Goal: Task Accomplishment & Management: Manage account settings

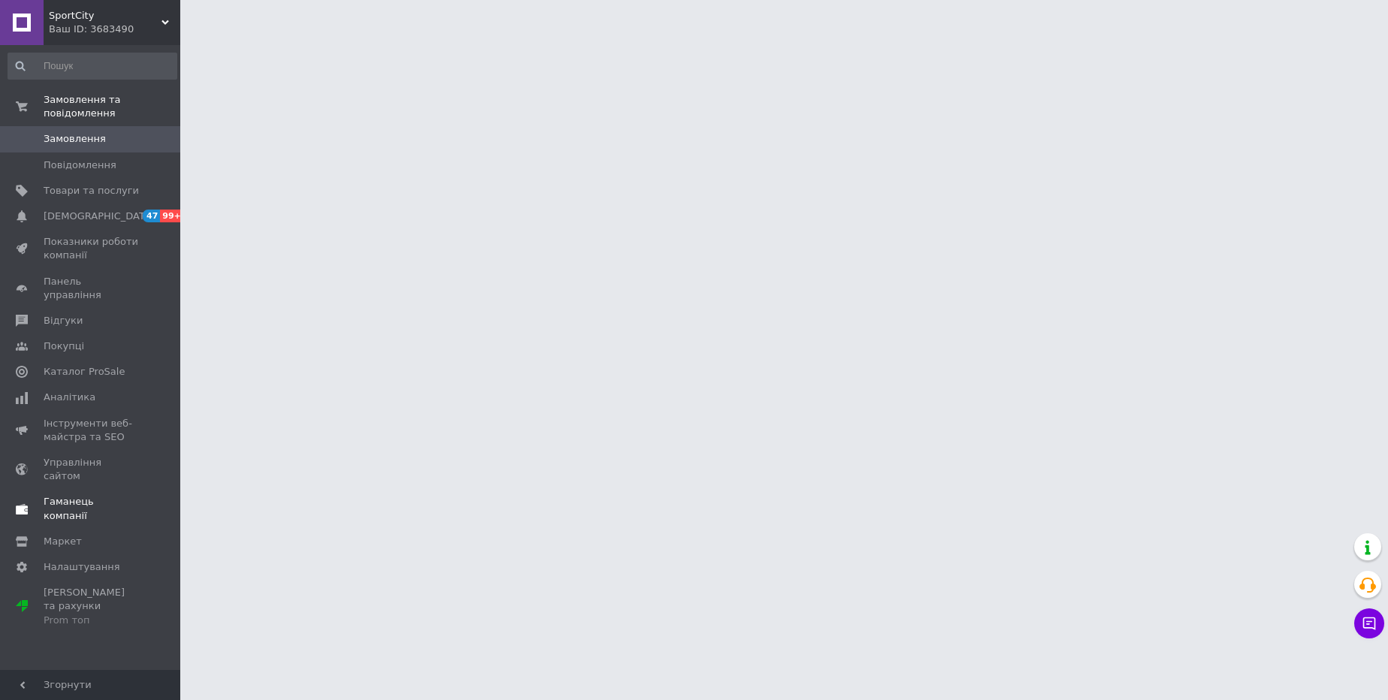
click at [104, 495] on span "Гаманець компанії" at bounding box center [91, 508] width 95 height 27
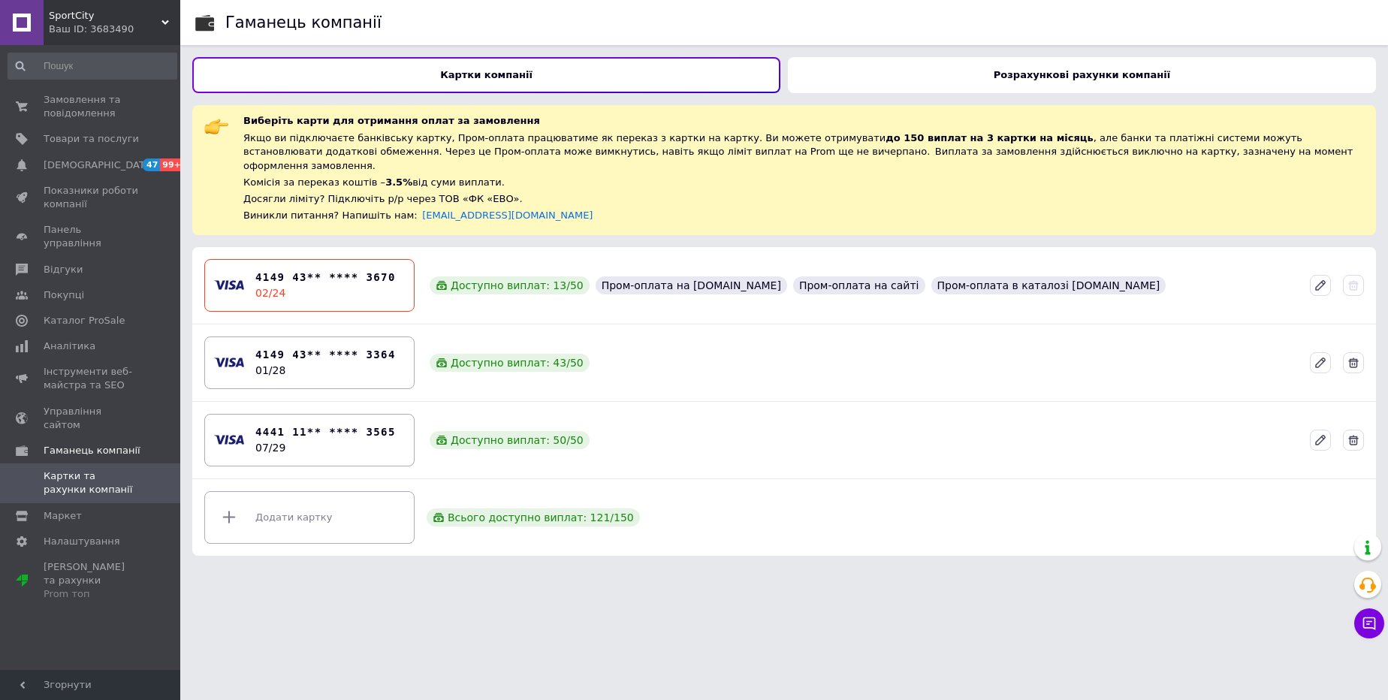
click at [920, 76] on div "Розрахункові рахунки компанії" at bounding box center [1082, 75] width 588 height 36
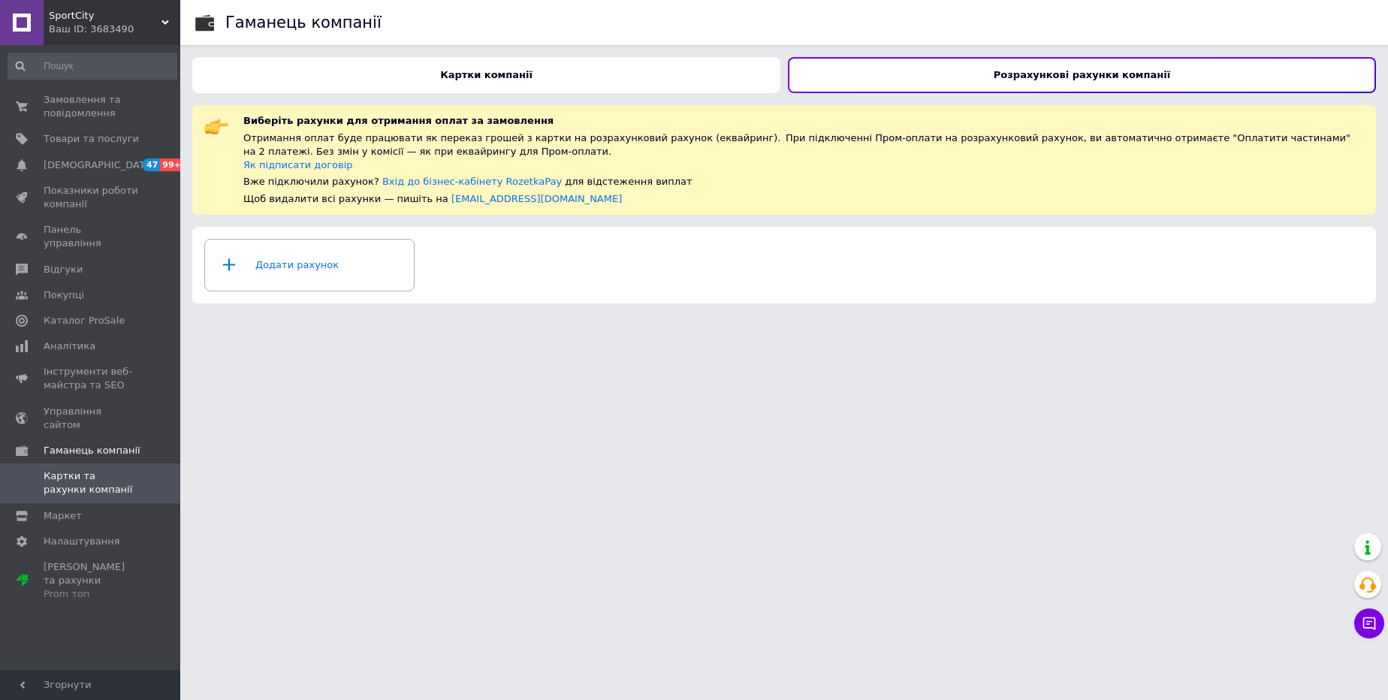
click at [68, 23] on div "Ваш ID: 3683490" at bounding box center [114, 30] width 131 height 14
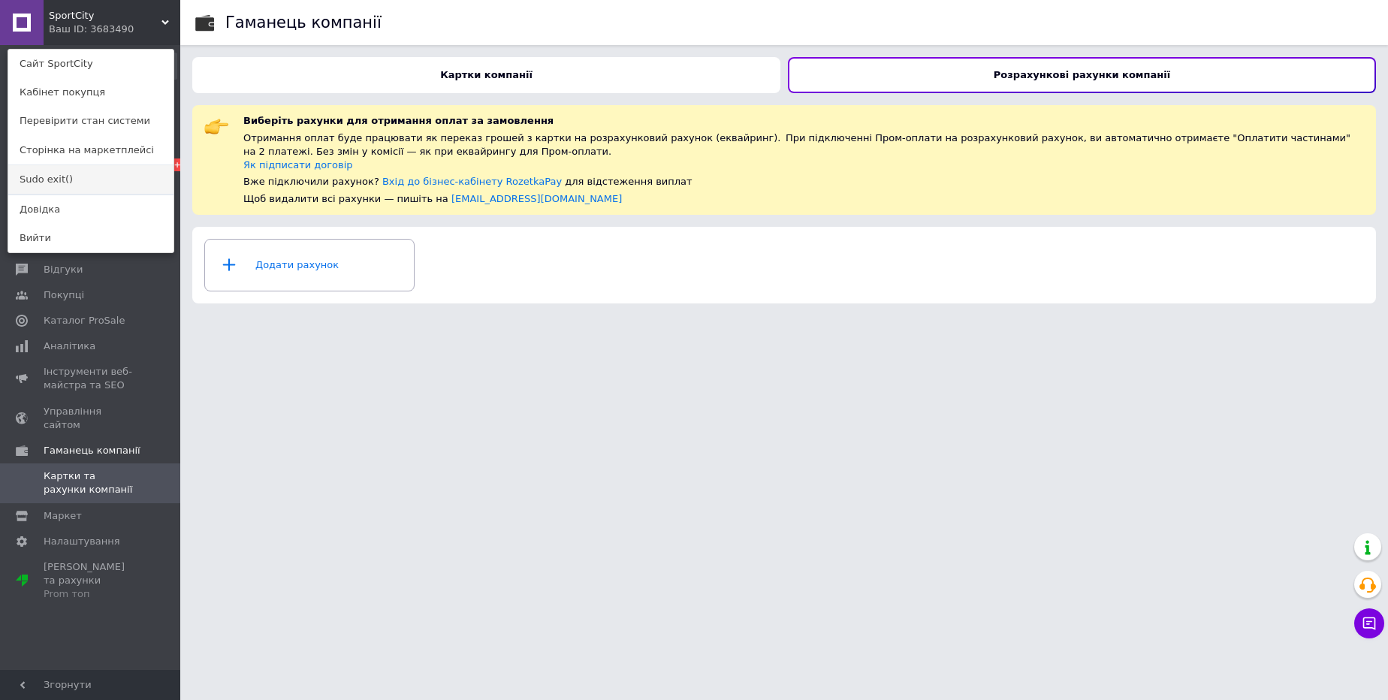
click at [50, 177] on link "Sudo exit()" at bounding box center [90, 179] width 165 height 29
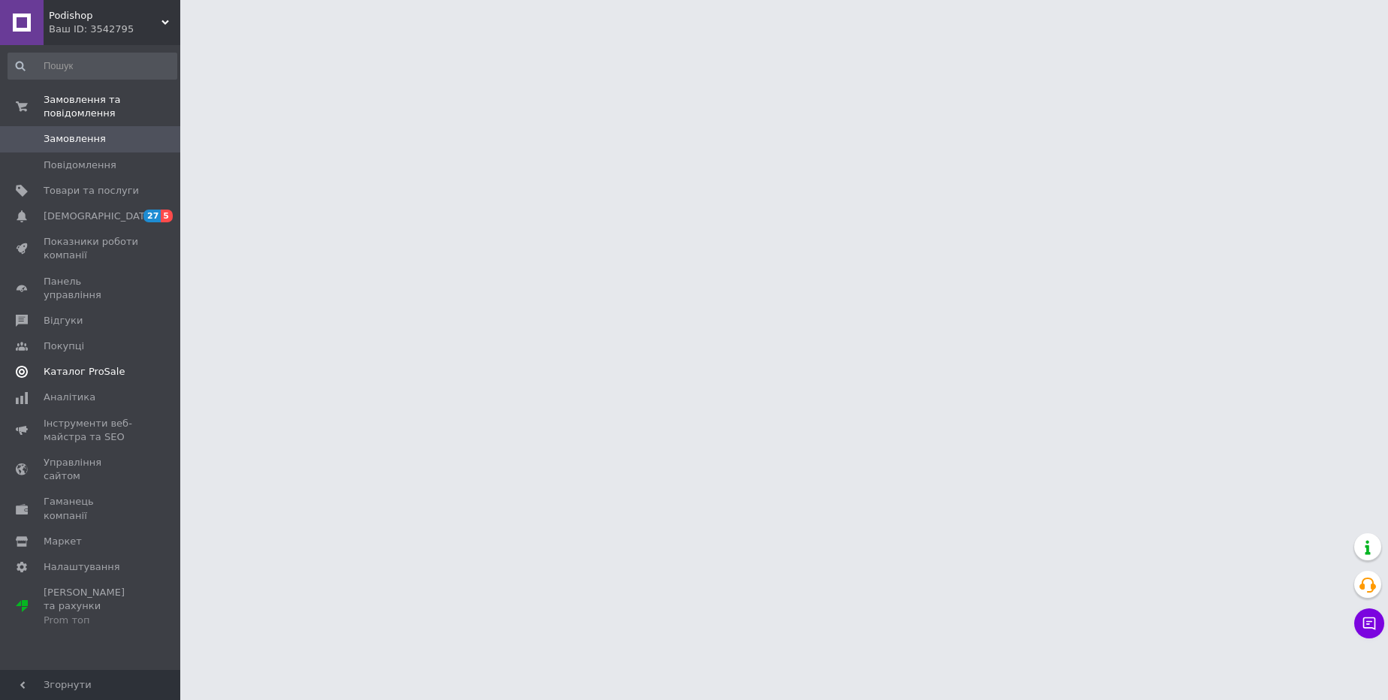
click at [74, 365] on span "Каталог ProSale" at bounding box center [84, 372] width 81 height 14
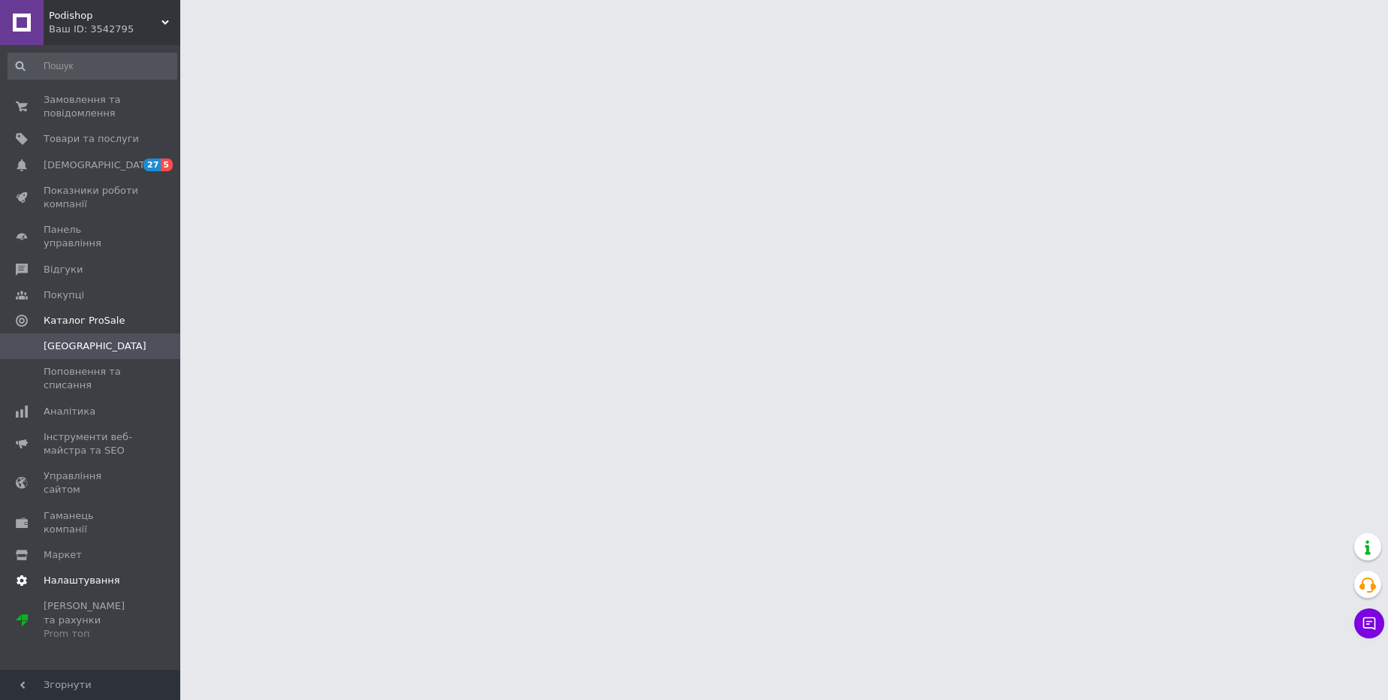
click at [104, 574] on span "Налаштування" at bounding box center [82, 581] width 77 height 14
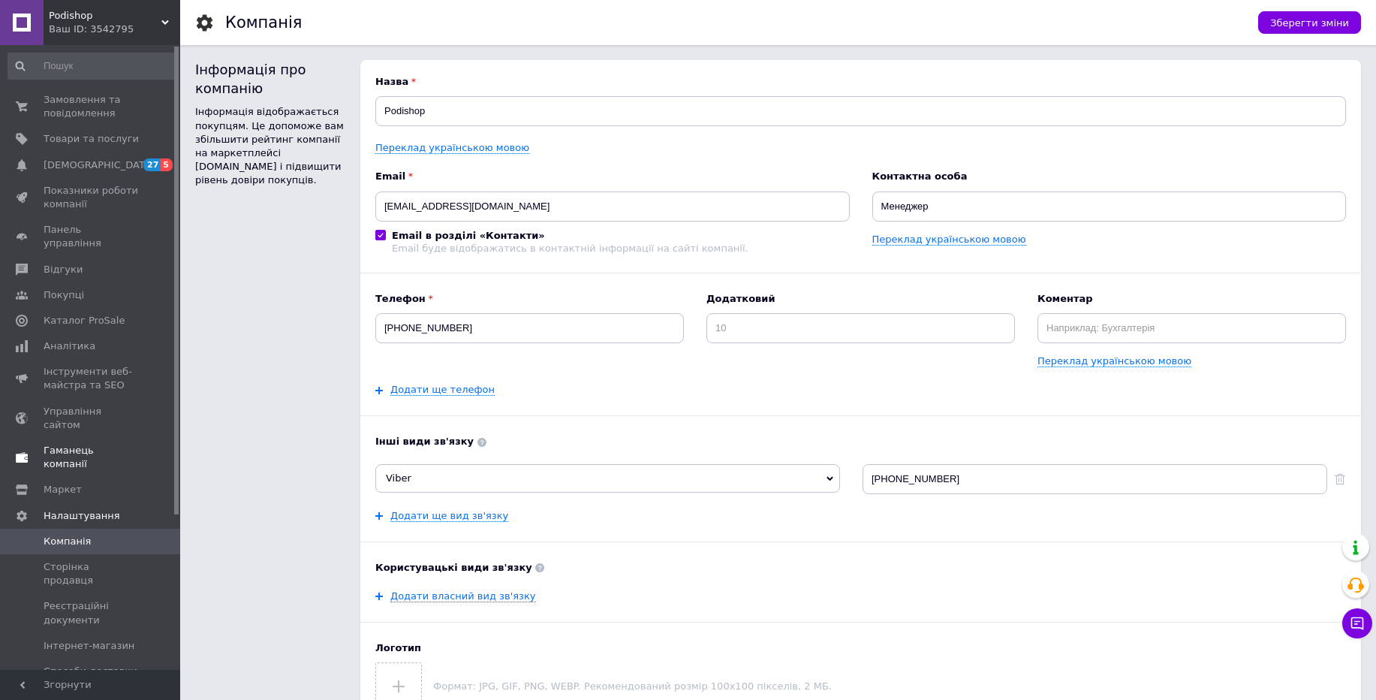
click at [92, 444] on span "Гаманець компанії" at bounding box center [91, 457] width 95 height 27
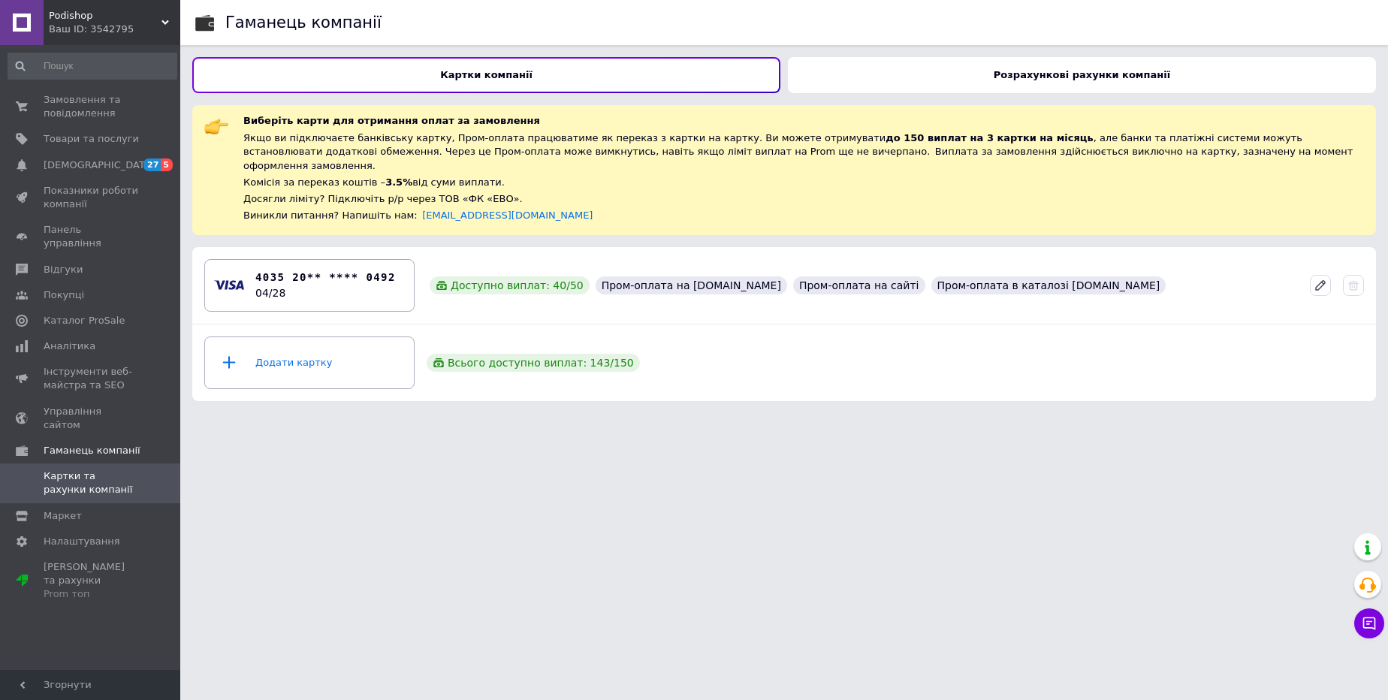
click at [943, 74] on div "Розрахункові рахунки компанії" at bounding box center [1082, 75] width 588 height 36
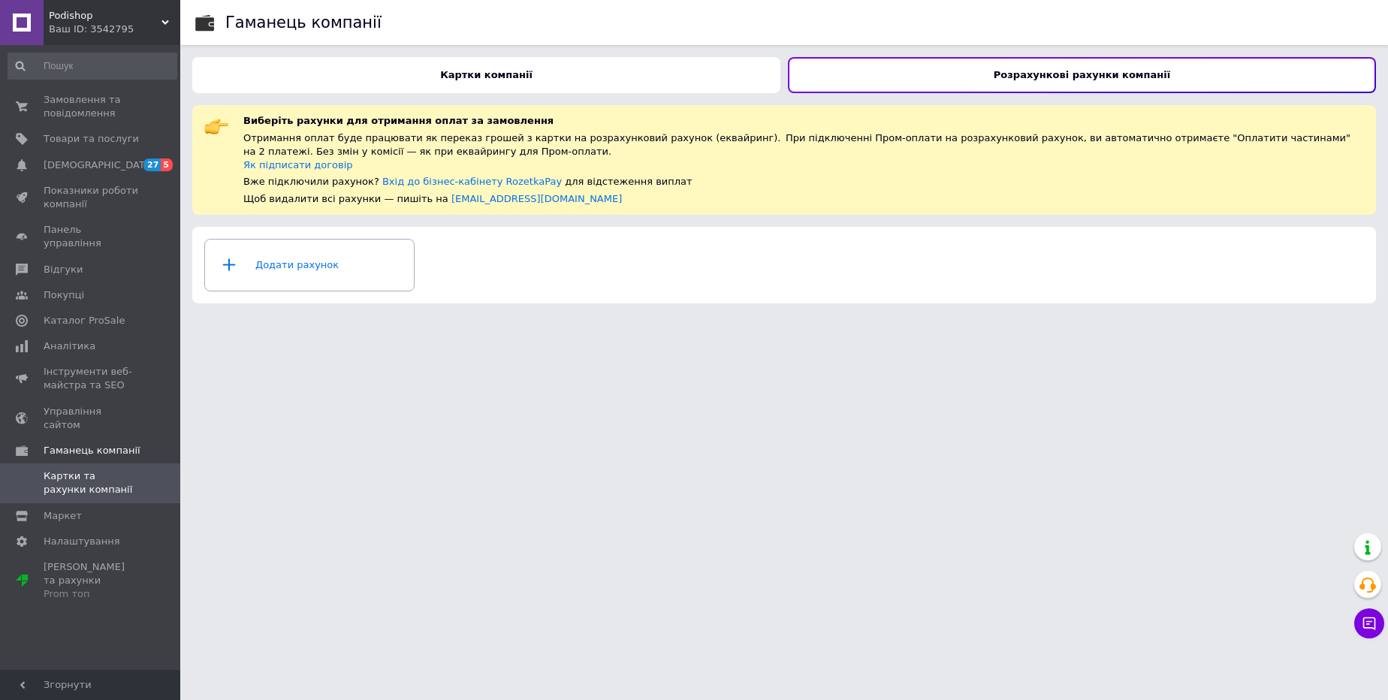
click at [88, 33] on div "Ваш ID: 3542795" at bounding box center [114, 30] width 131 height 14
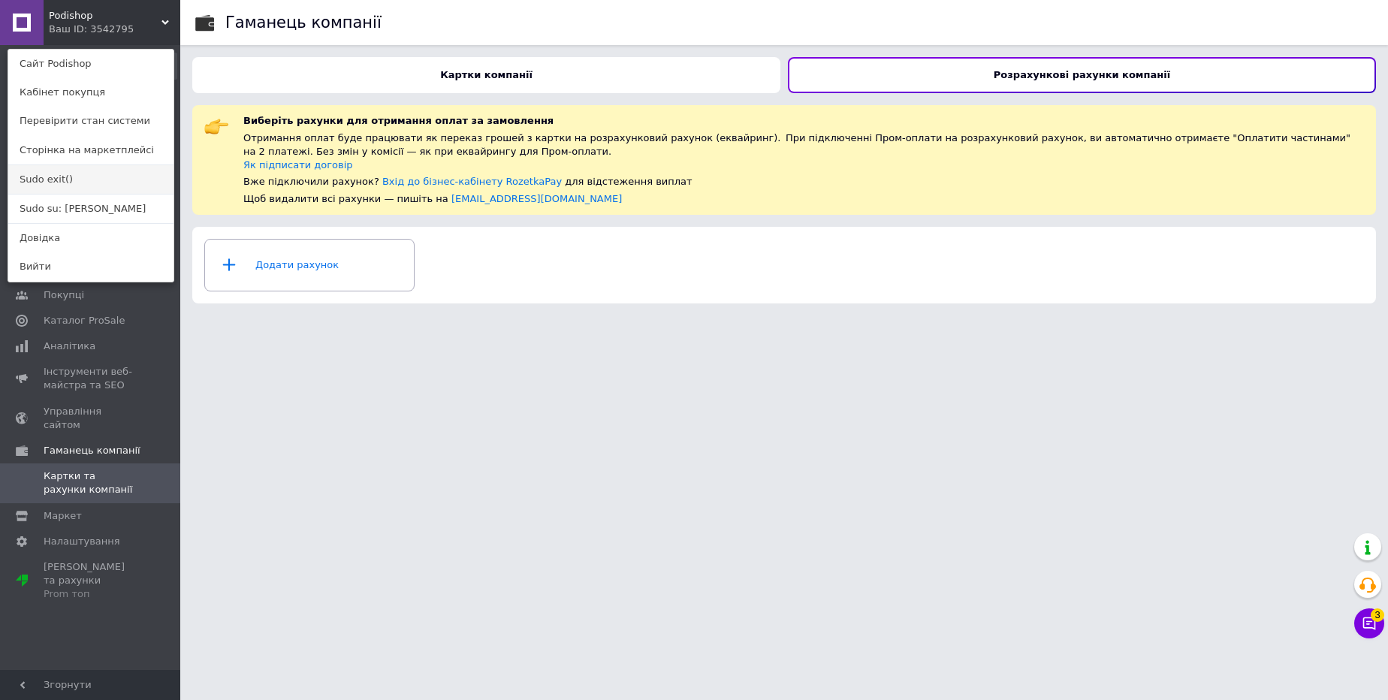
click at [22, 190] on link "Sudo exit()" at bounding box center [90, 179] width 165 height 29
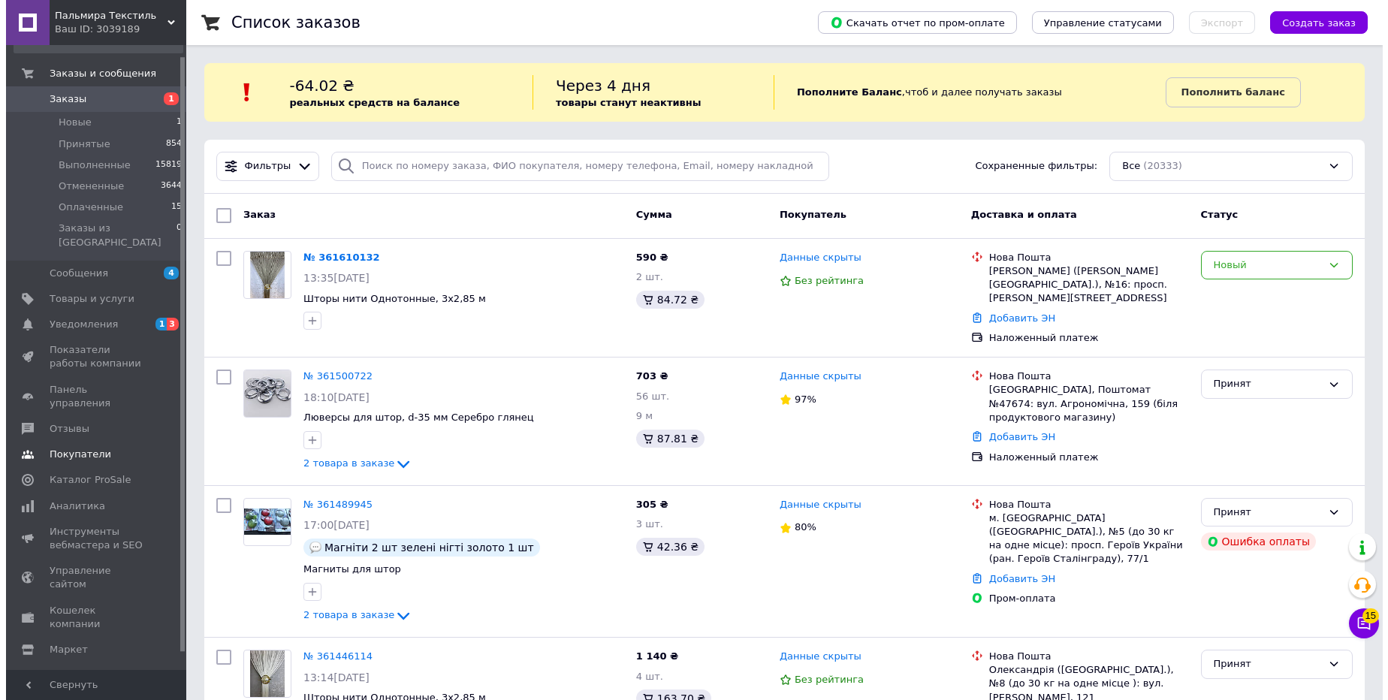
scroll to position [29, 0]
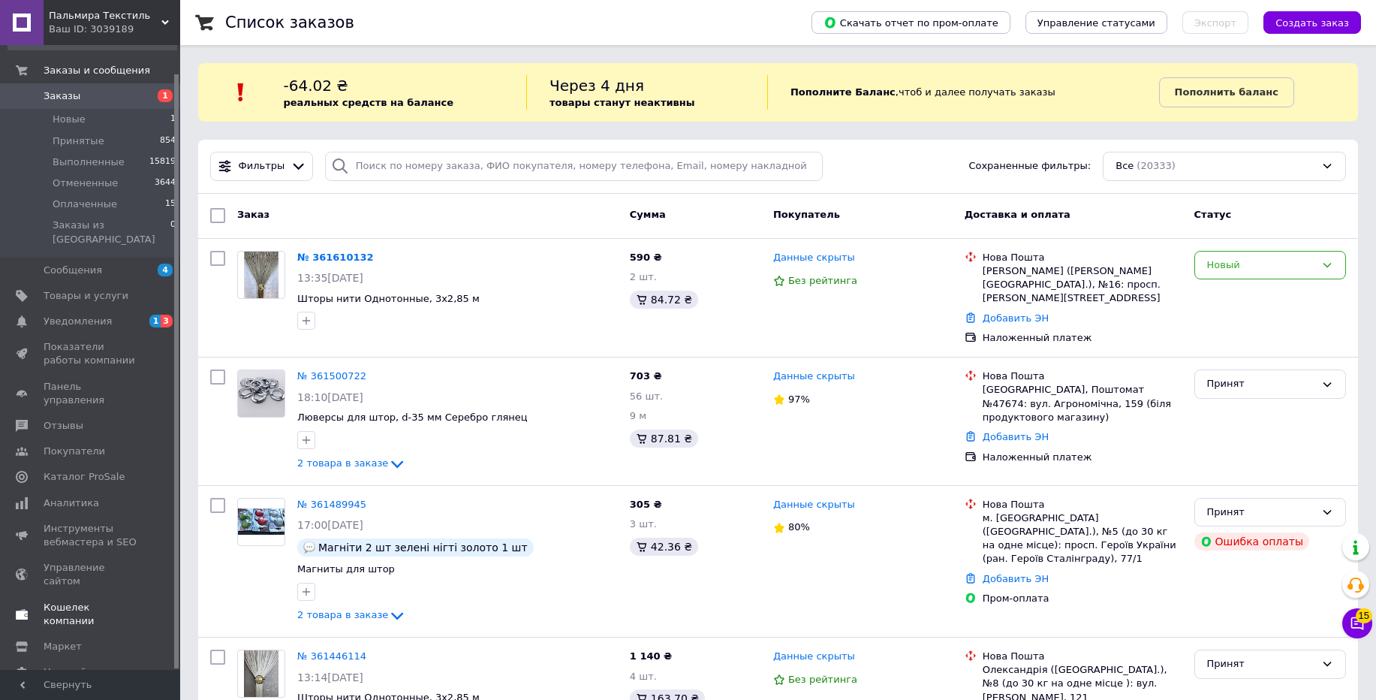
click at [80, 601] on span "Кошелек компании" at bounding box center [91, 614] width 95 height 27
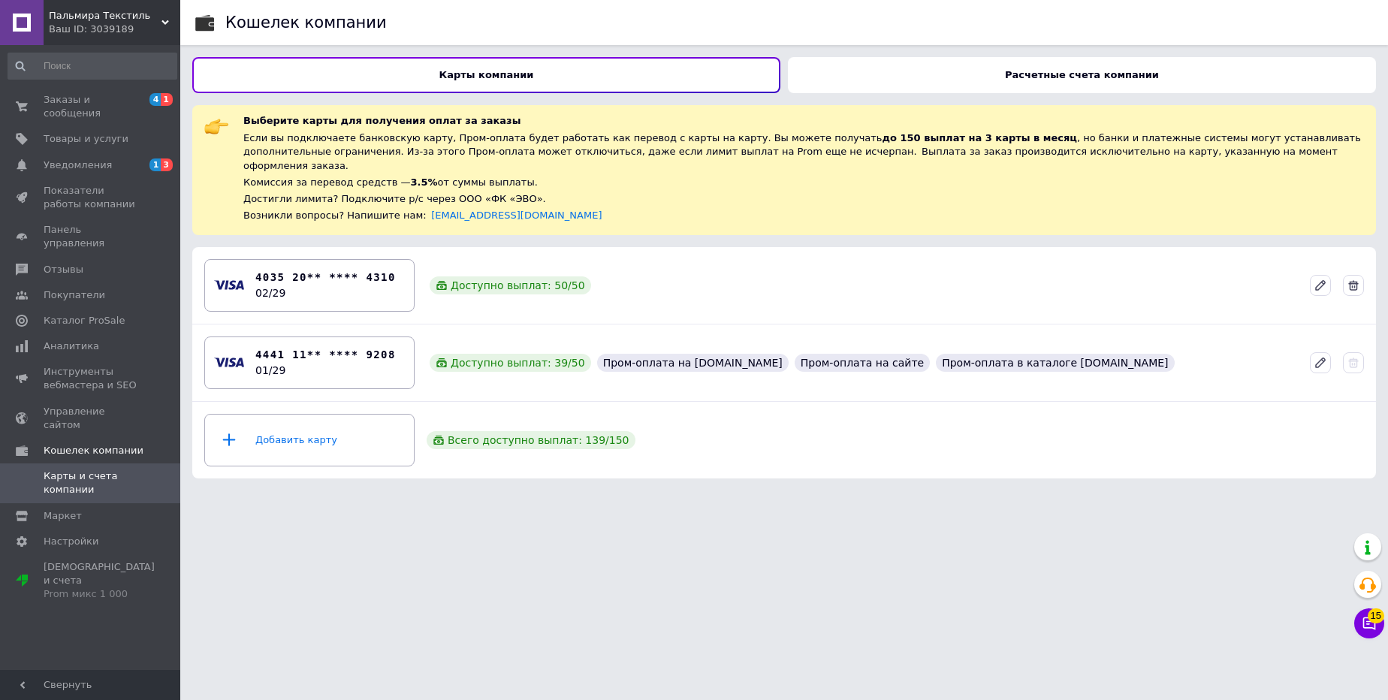
click at [897, 65] on div "Расчетные счета компании" at bounding box center [1082, 75] width 588 height 36
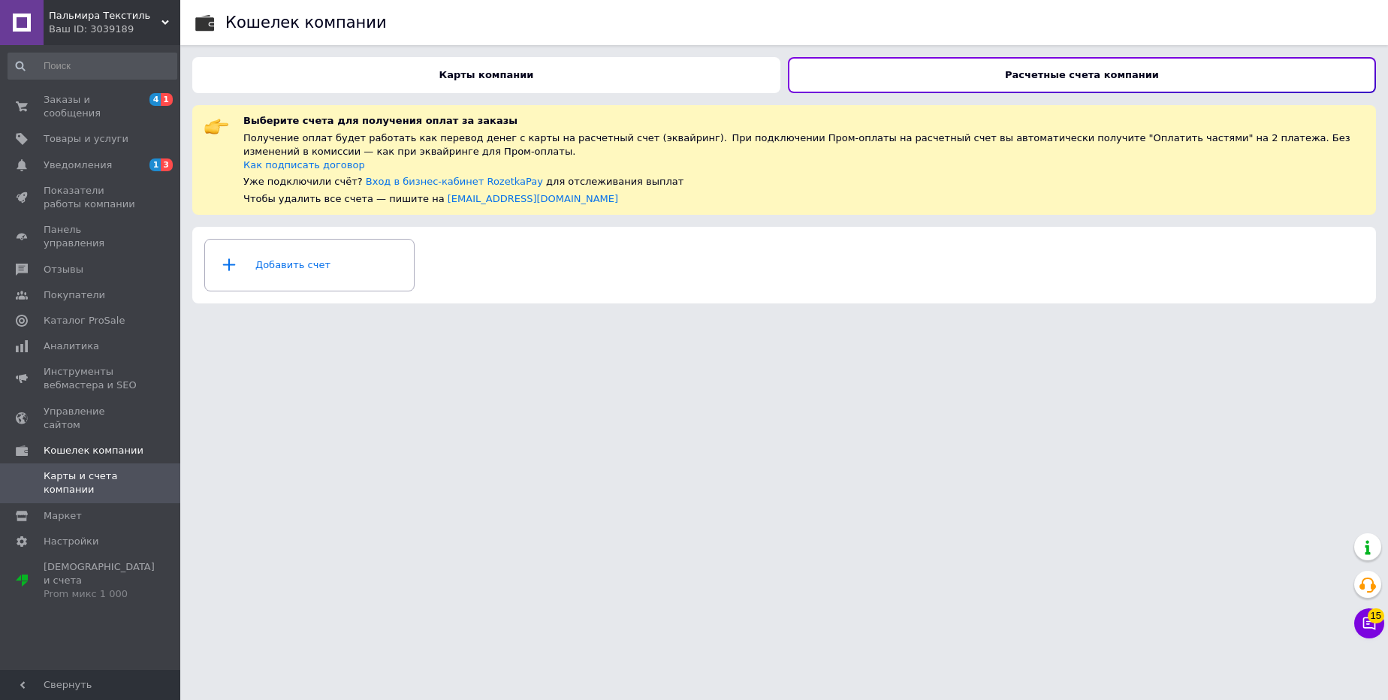
click at [93, 20] on span "Пальмира Текстиль" at bounding box center [105, 16] width 113 height 14
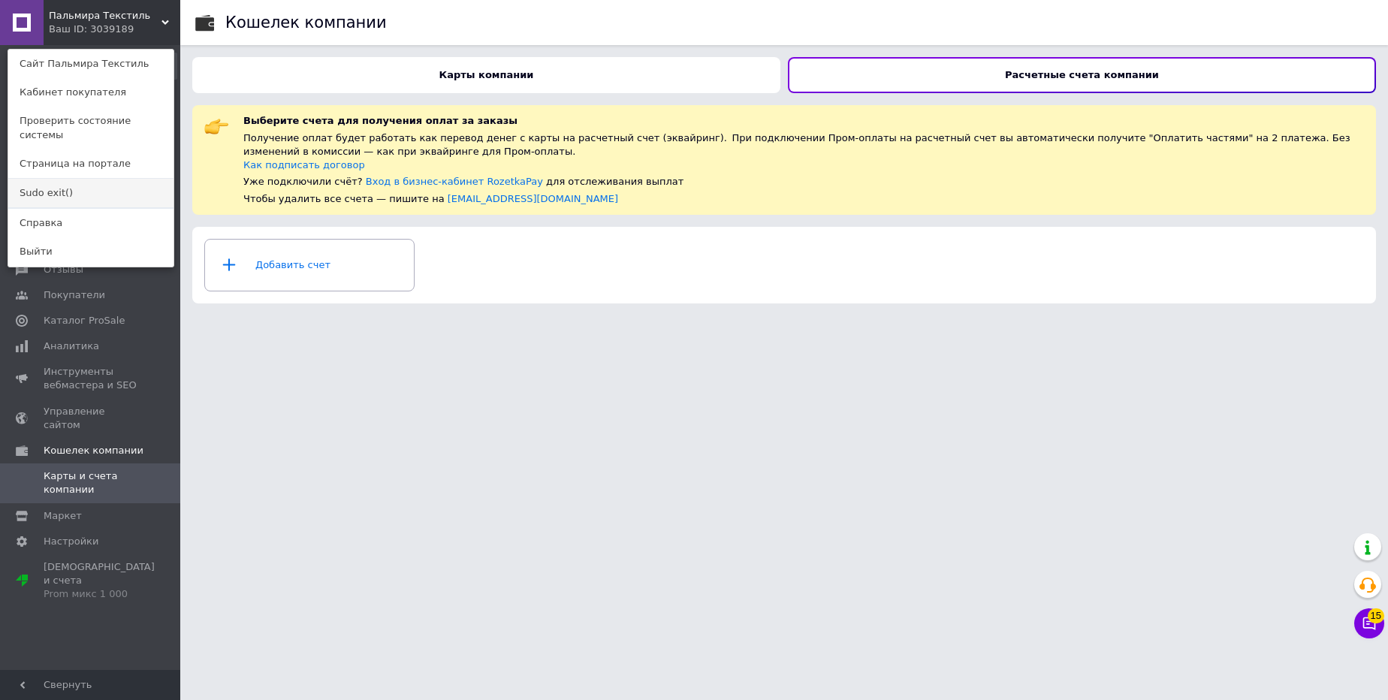
click at [44, 187] on link "Sudo exit()" at bounding box center [90, 193] width 165 height 29
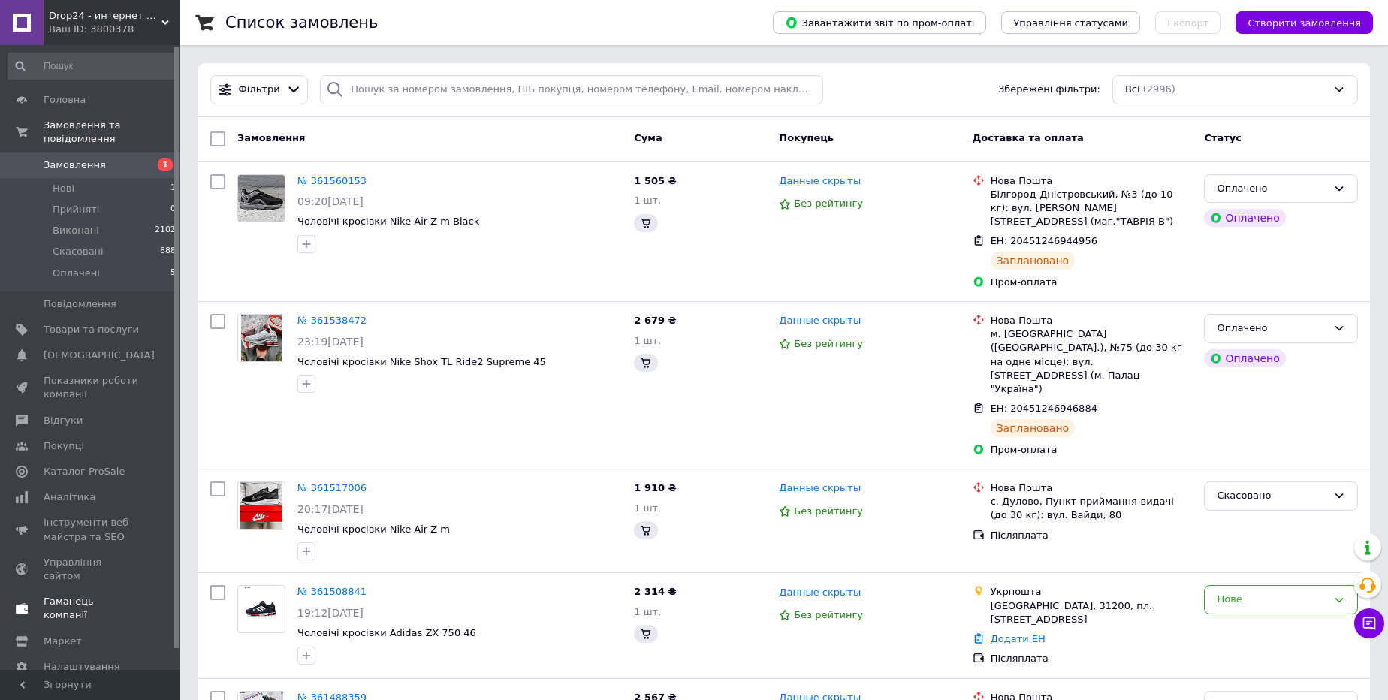
click at [86, 468] on span "Каталог ProSale" at bounding box center [84, 472] width 81 height 14
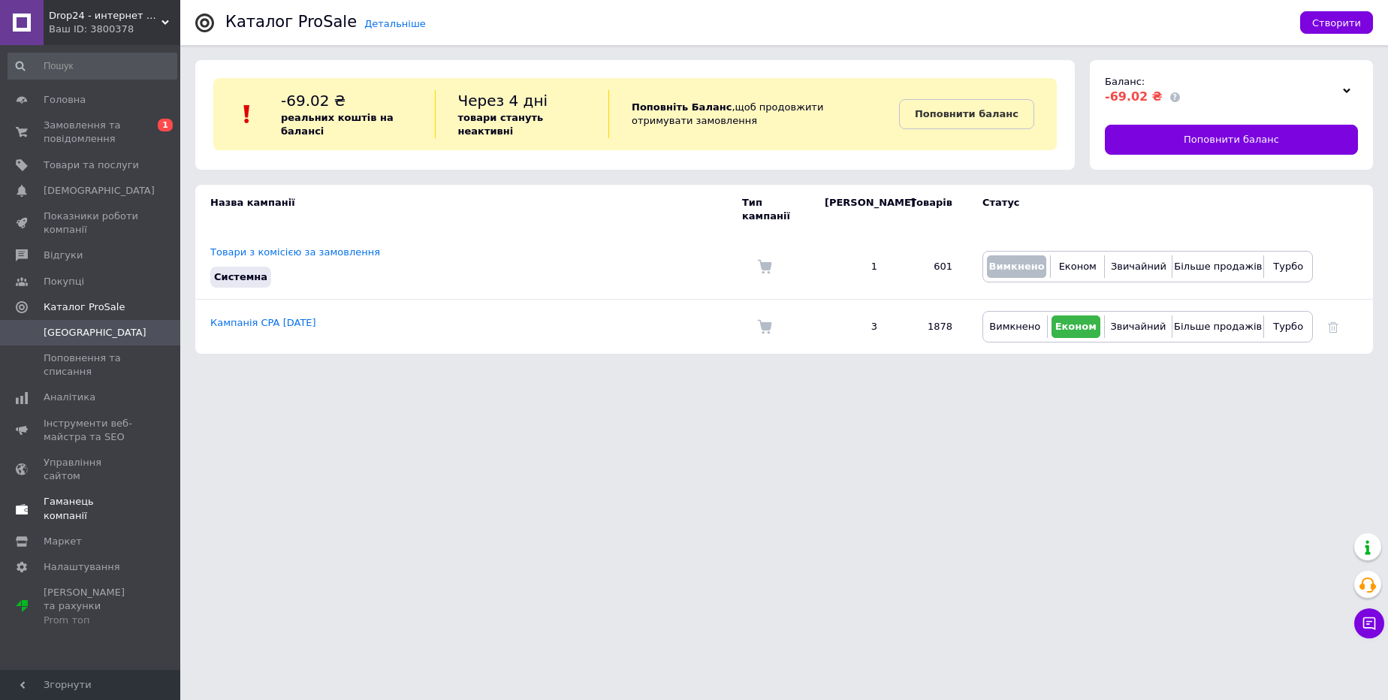
click at [81, 495] on span "Гаманець компанії" at bounding box center [91, 508] width 95 height 27
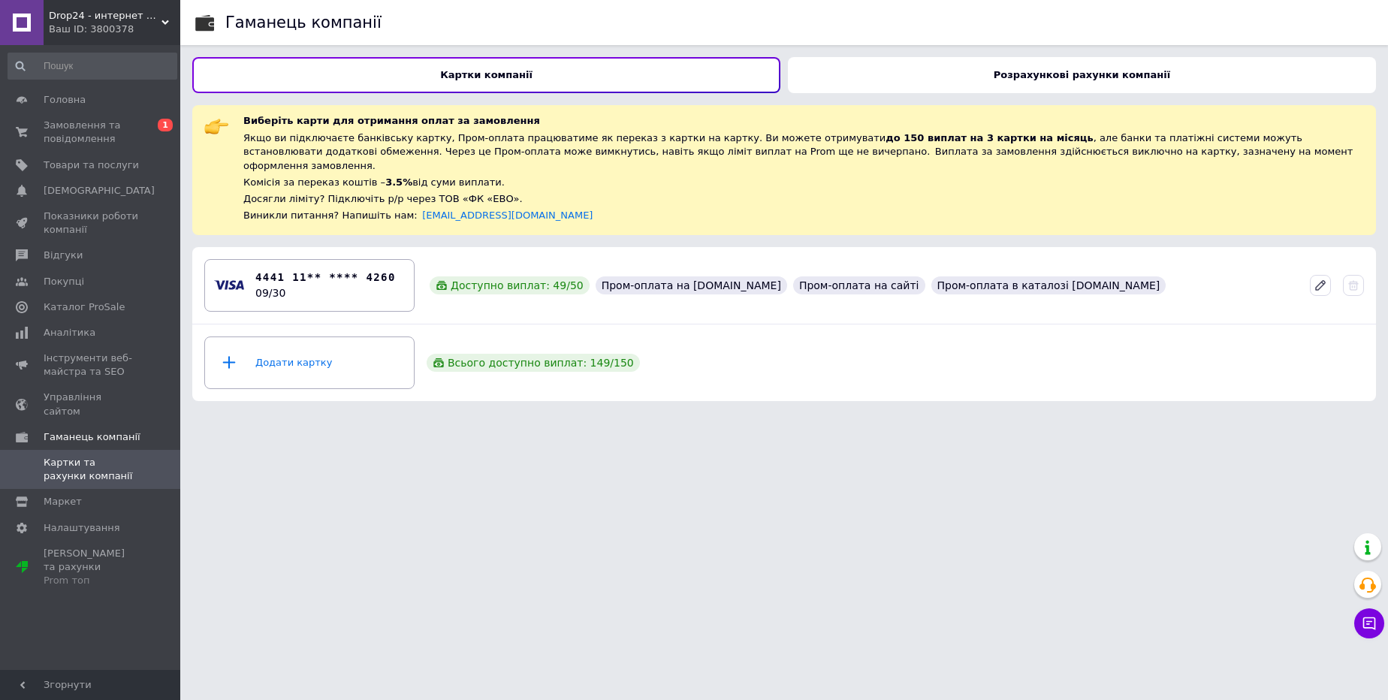
click at [967, 78] on div "Розрахункові рахунки компанії" at bounding box center [1082, 75] width 588 height 36
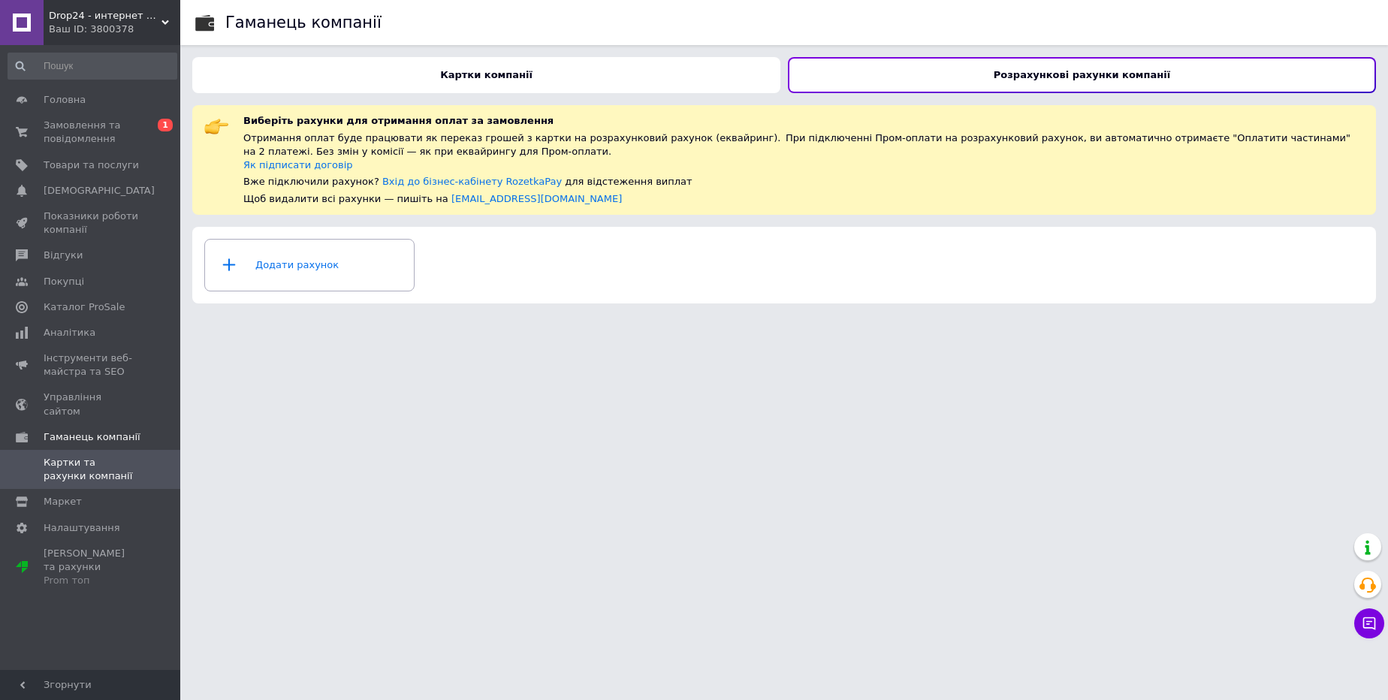
click at [91, 17] on span "Drop24 - интернет магазин обуви" at bounding box center [105, 16] width 113 height 14
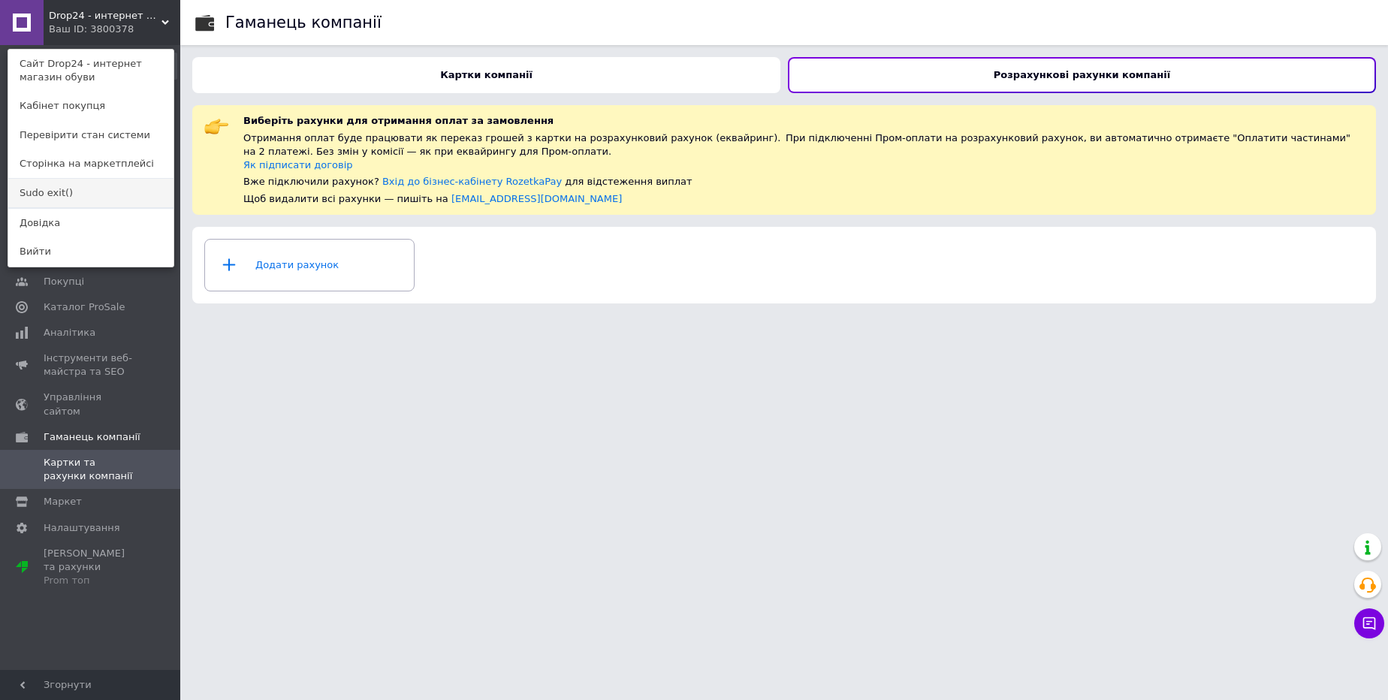
click at [26, 199] on link "Sudo exit()" at bounding box center [90, 193] width 165 height 29
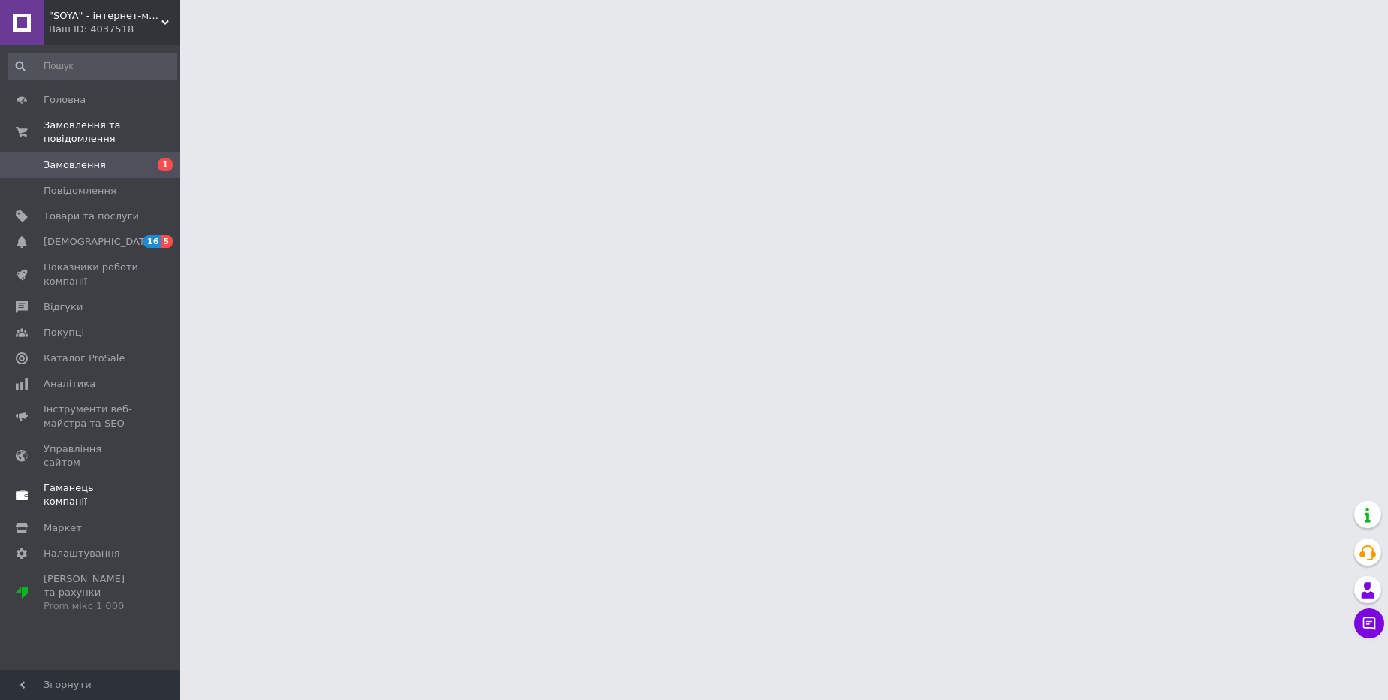
click at [82, 485] on link "Гаманець компанії" at bounding box center [92, 494] width 185 height 39
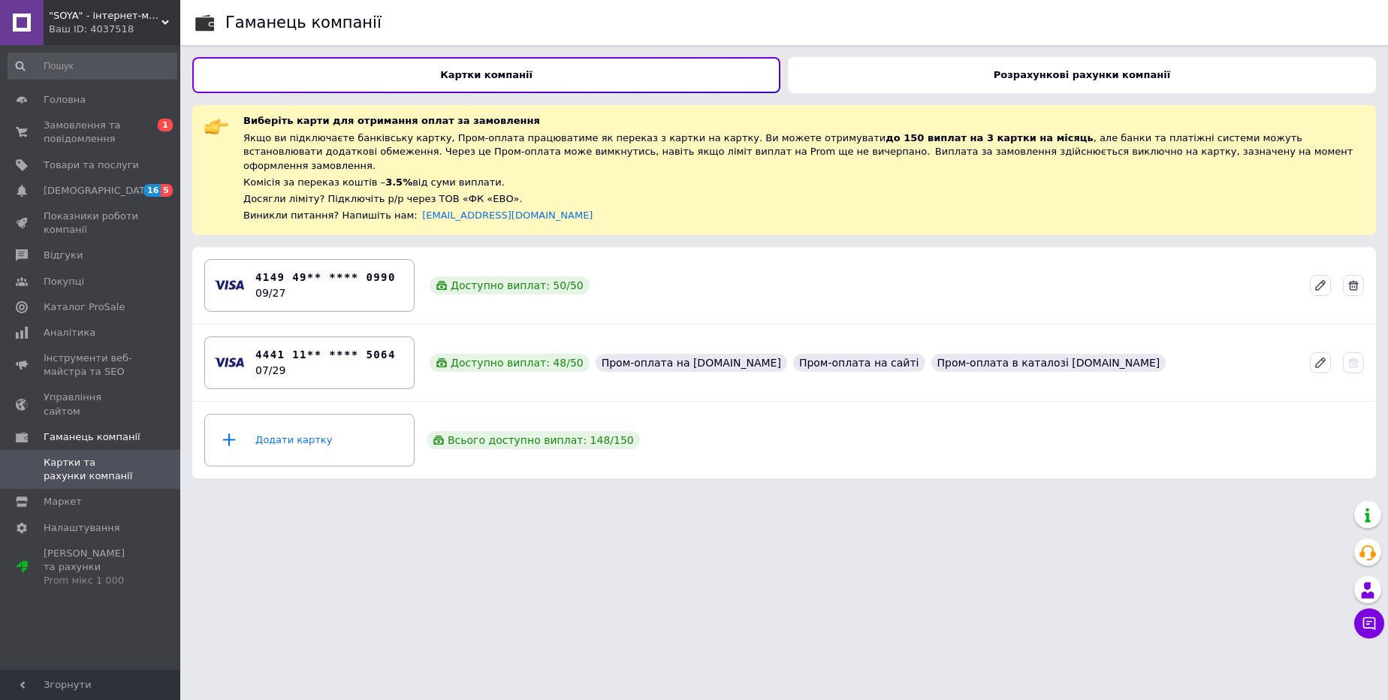
click at [915, 81] on div "Розрахункові рахунки компанії" at bounding box center [1082, 75] width 588 height 36
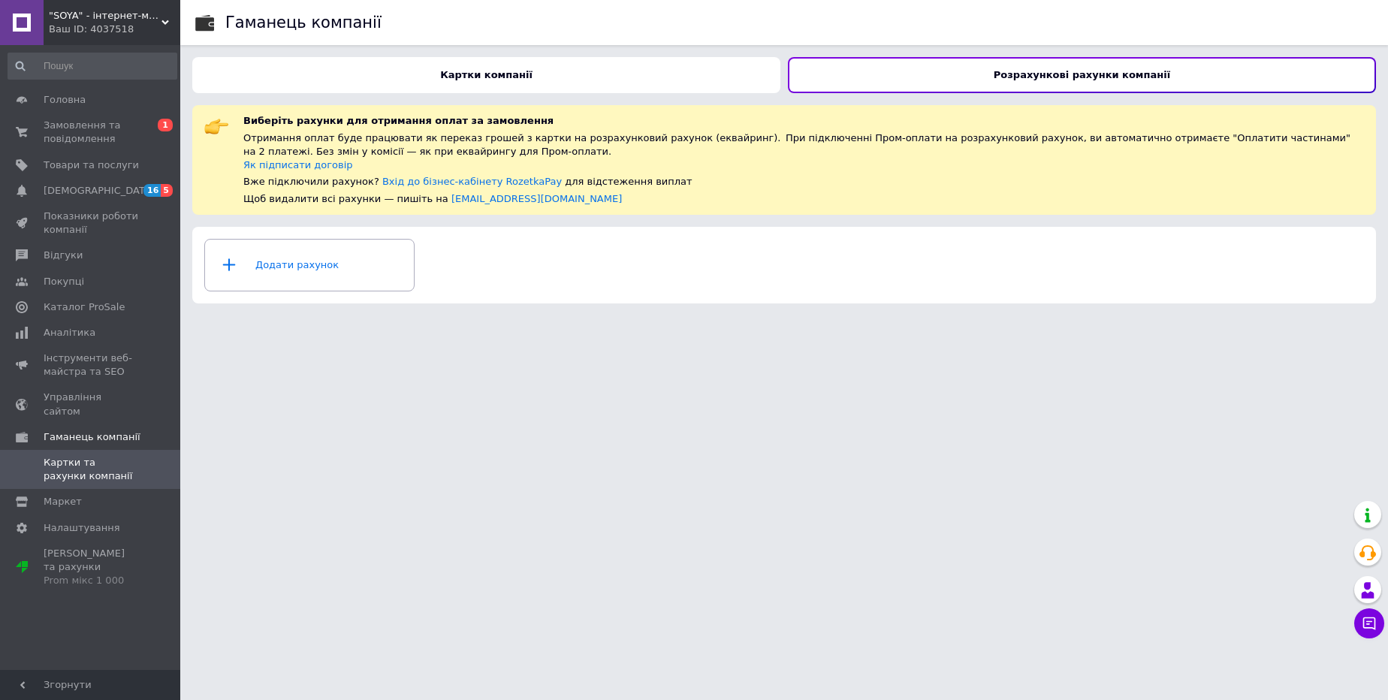
click at [77, 32] on div "Ваш ID: 4037518" at bounding box center [114, 30] width 131 height 14
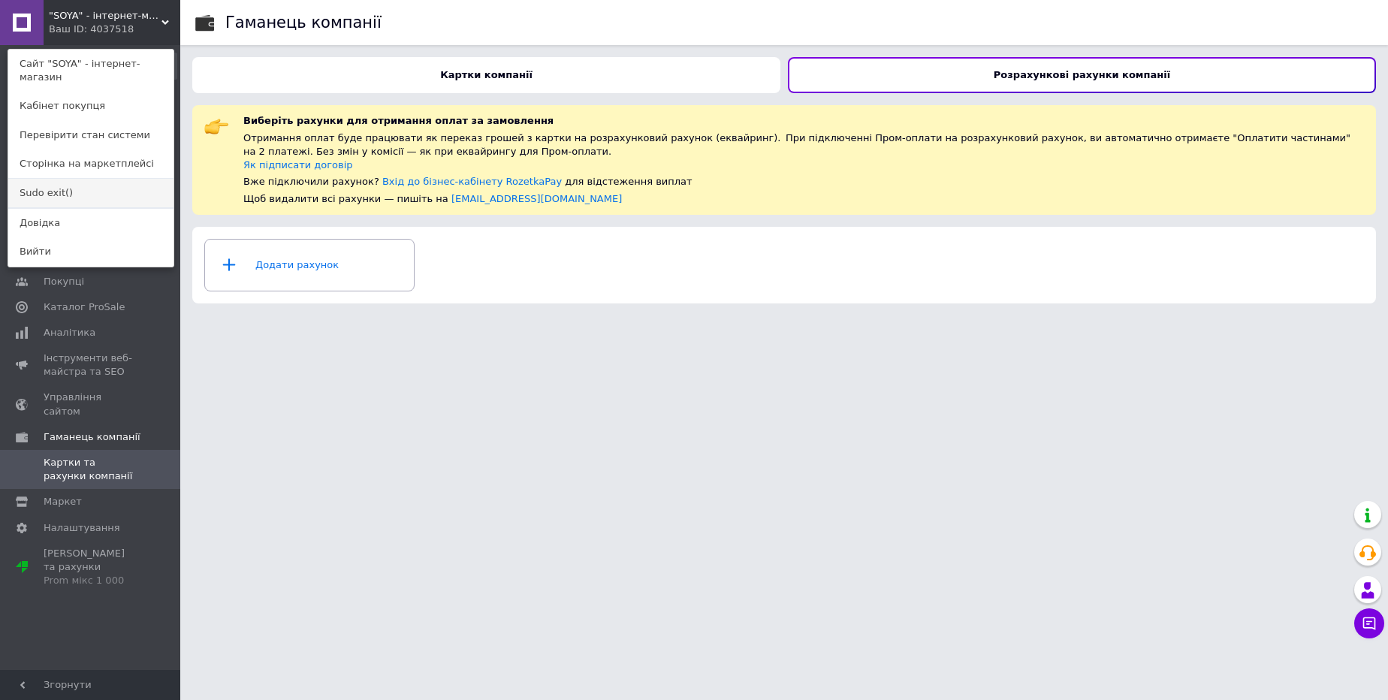
click at [61, 179] on link "Sudo exit()" at bounding box center [90, 193] width 165 height 29
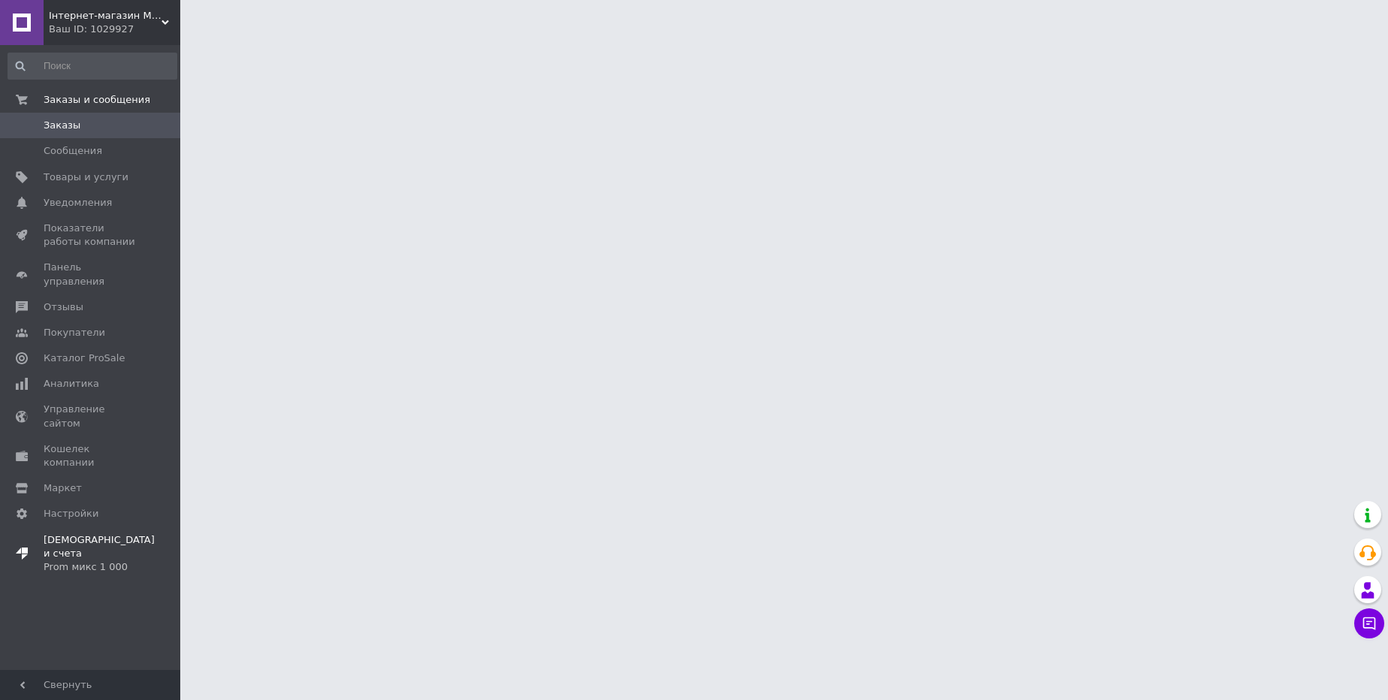
click at [62, 560] on div "Prom микс 1 000" at bounding box center [99, 567] width 111 height 14
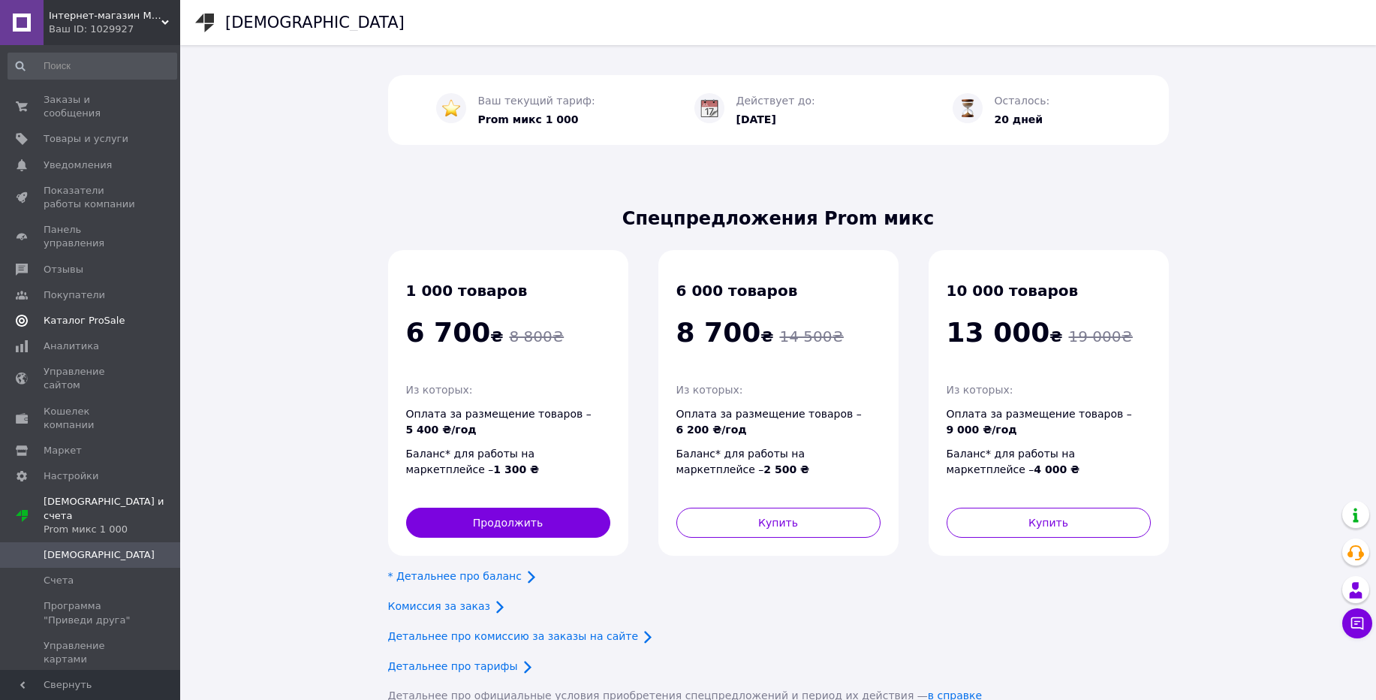
click at [92, 314] on span "Каталог ProSale" at bounding box center [84, 321] width 81 height 14
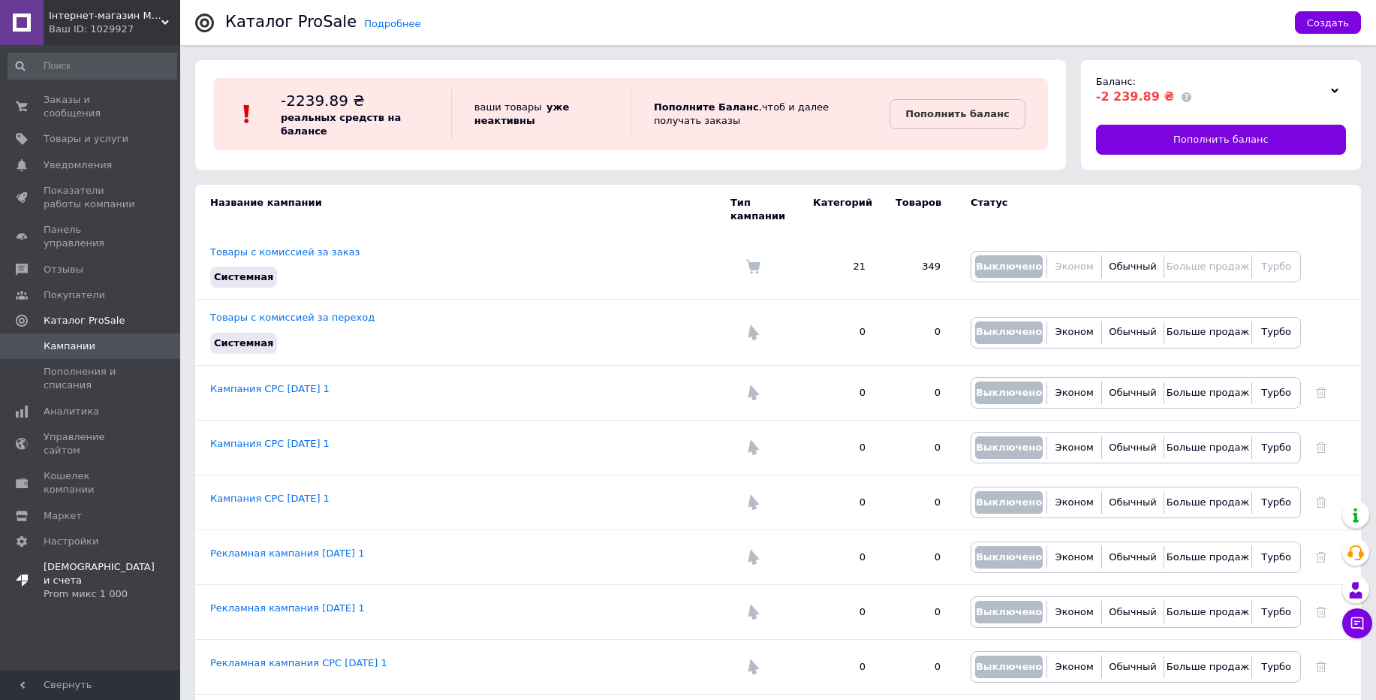
click at [87, 560] on span "Тарифы и счета Prom микс 1 000" at bounding box center [99, 580] width 111 height 41
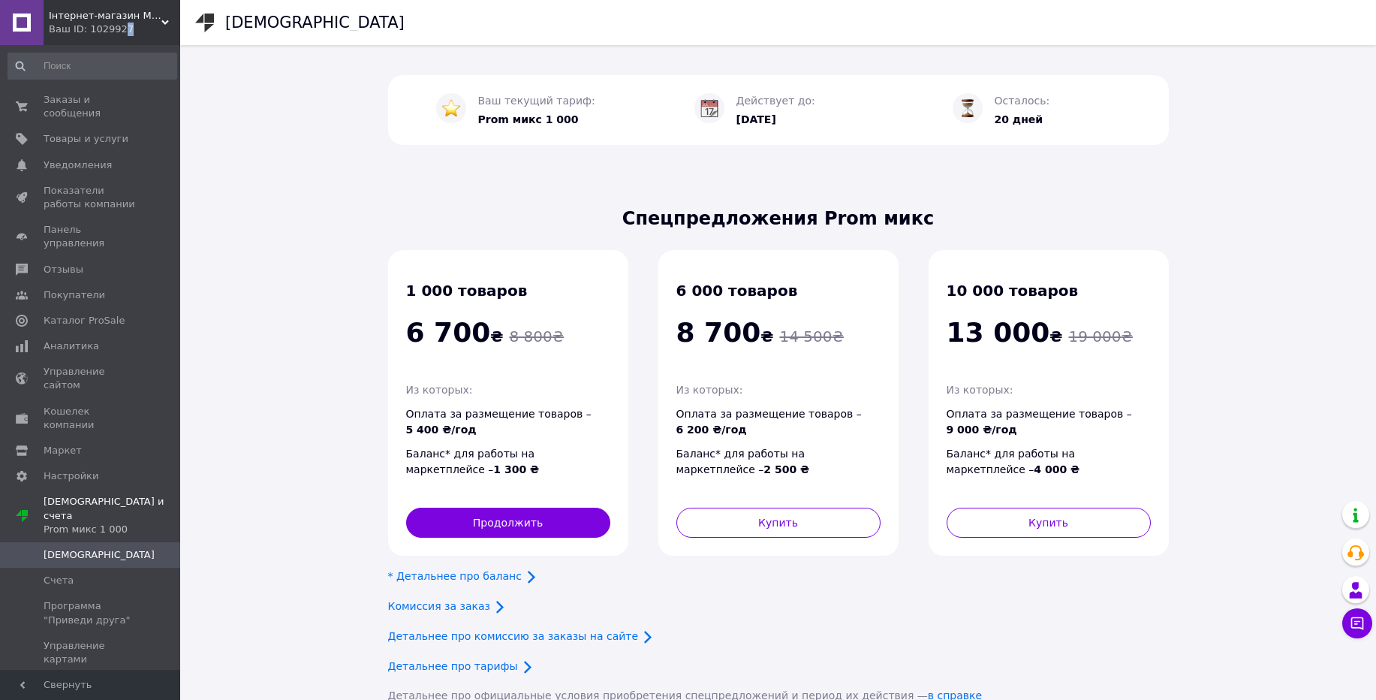
click at [121, 41] on div "Інтернет-магазин Manyfishopt Ваш ID: 1029927" at bounding box center [112, 22] width 137 height 45
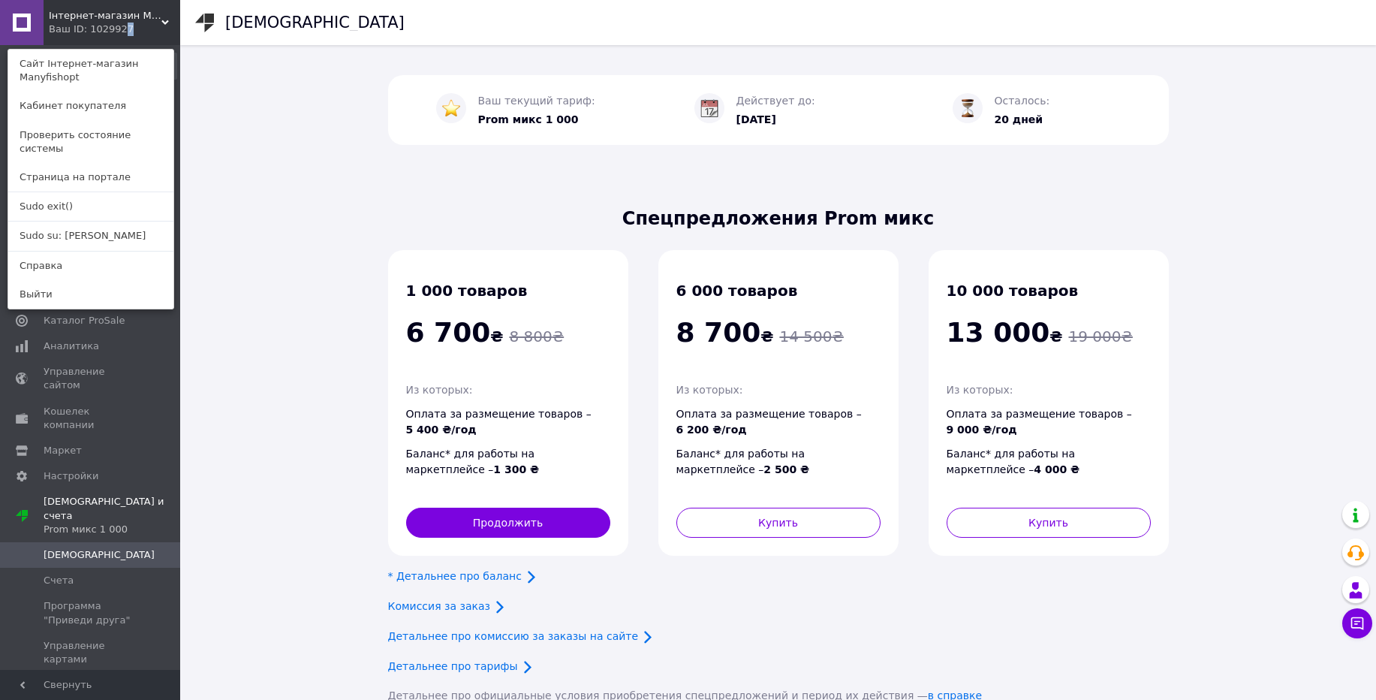
drag, startPoint x: 53, startPoint y: 199, endPoint x: 82, endPoint y: 192, distance: 30.1
click at [53, 199] on link "Sudo exit()" at bounding box center [90, 206] width 165 height 29
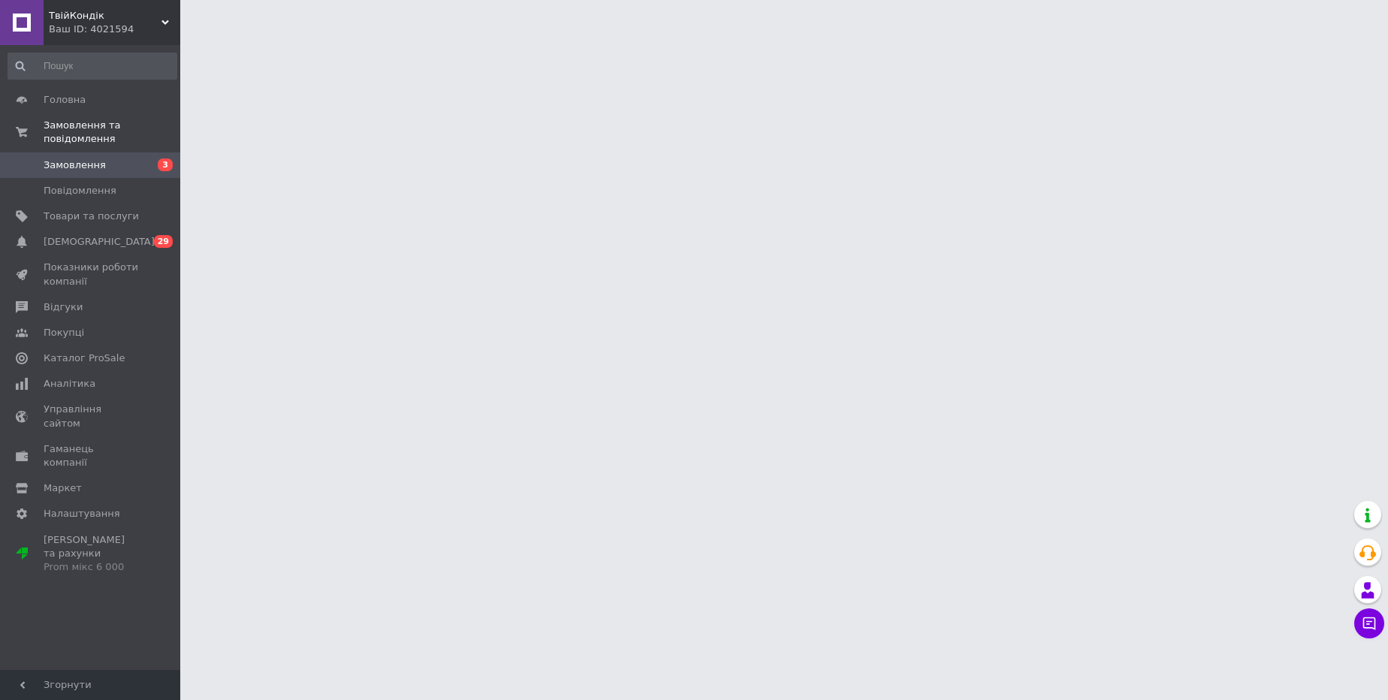
click at [90, 271] on span "Показники роботи компанії" at bounding box center [91, 274] width 95 height 27
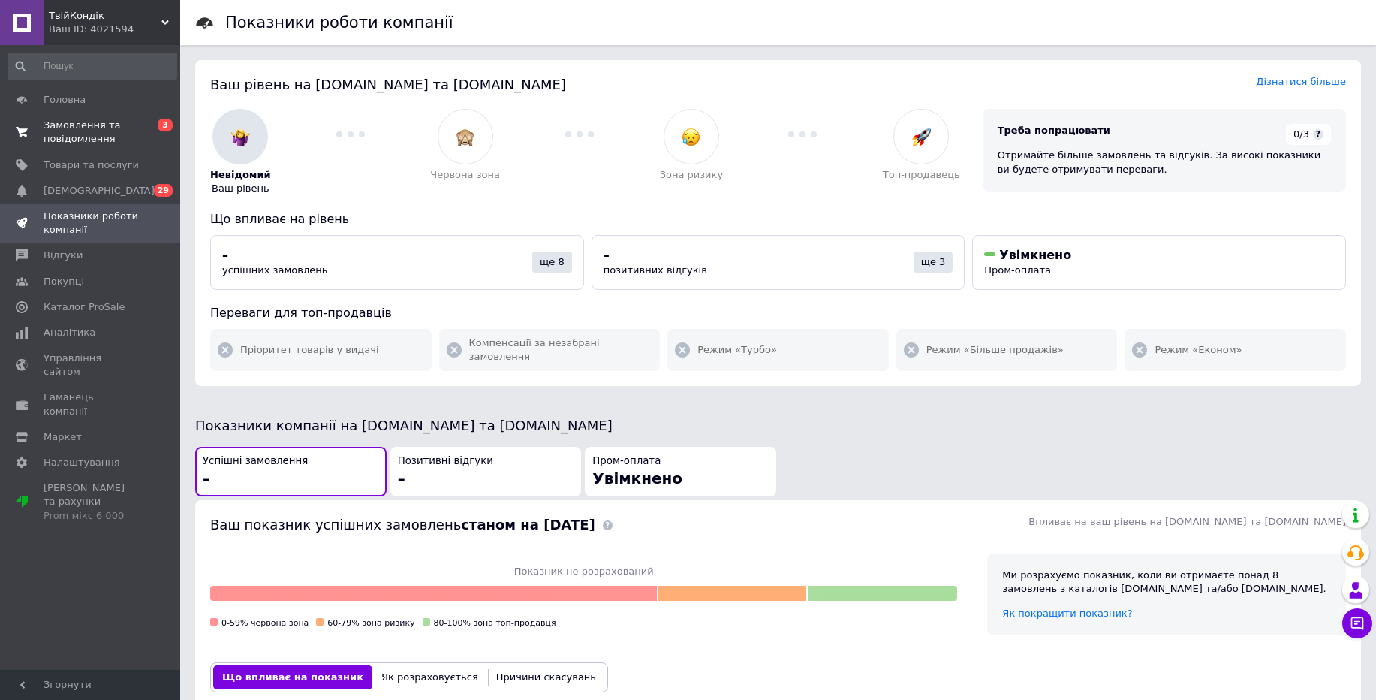
drag, startPoint x: 89, startPoint y: 167, endPoint x: 86, endPoint y: 149, distance: 19.0
click at [89, 167] on span "Товари та послуги" at bounding box center [91, 165] width 95 height 14
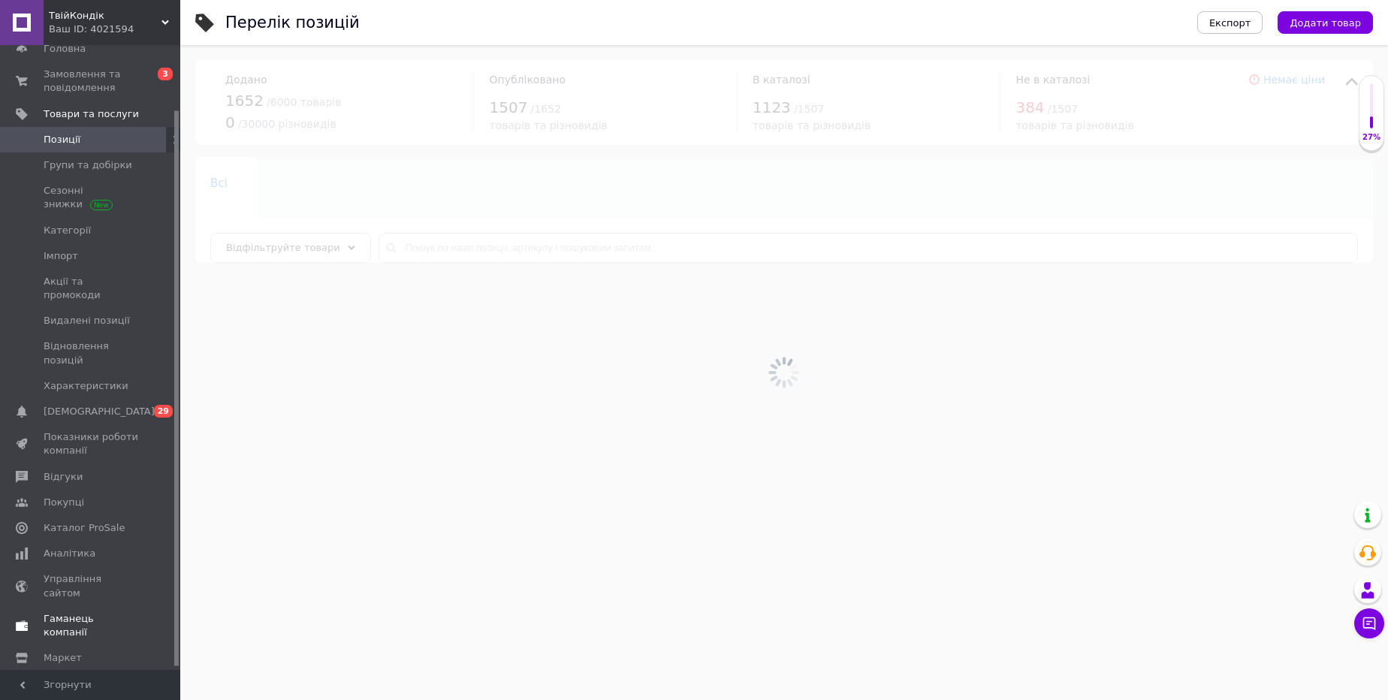
scroll to position [76, 0]
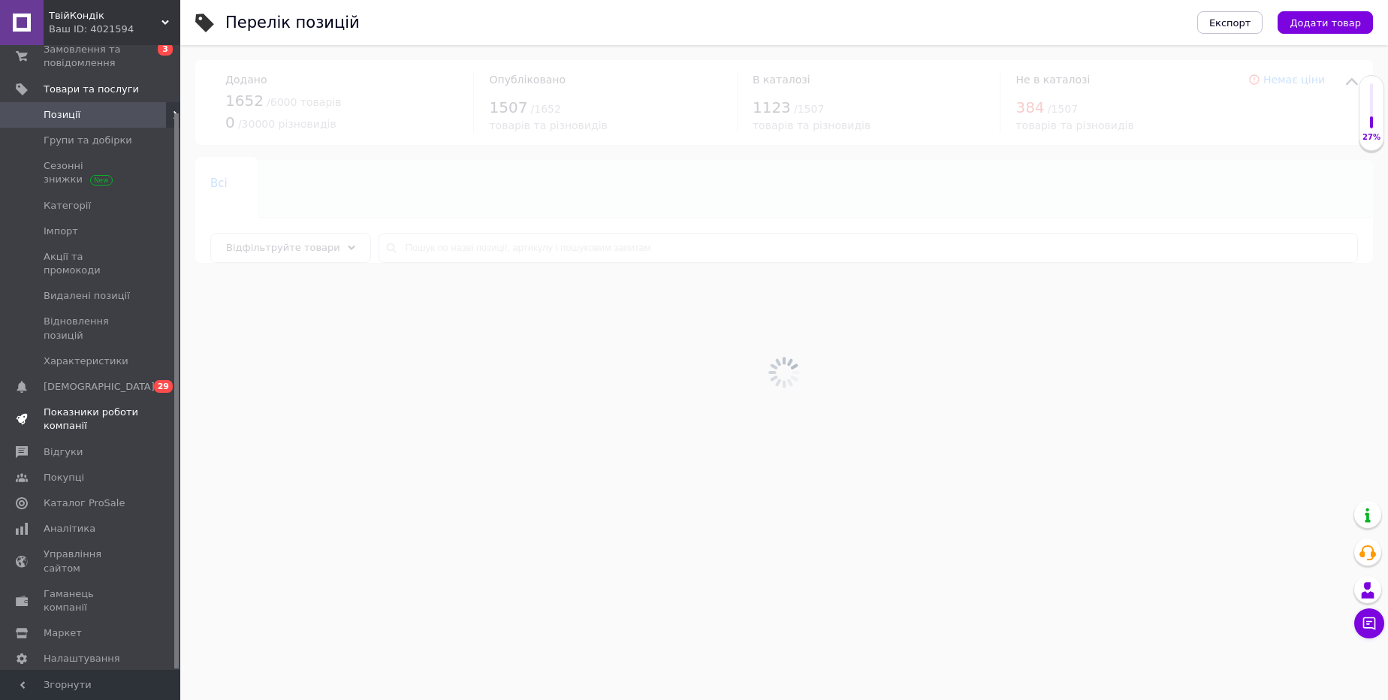
click at [58, 671] on link "[PERSON_NAME] та рахунки Prom мікс 6 000" at bounding box center [92, 697] width 185 height 53
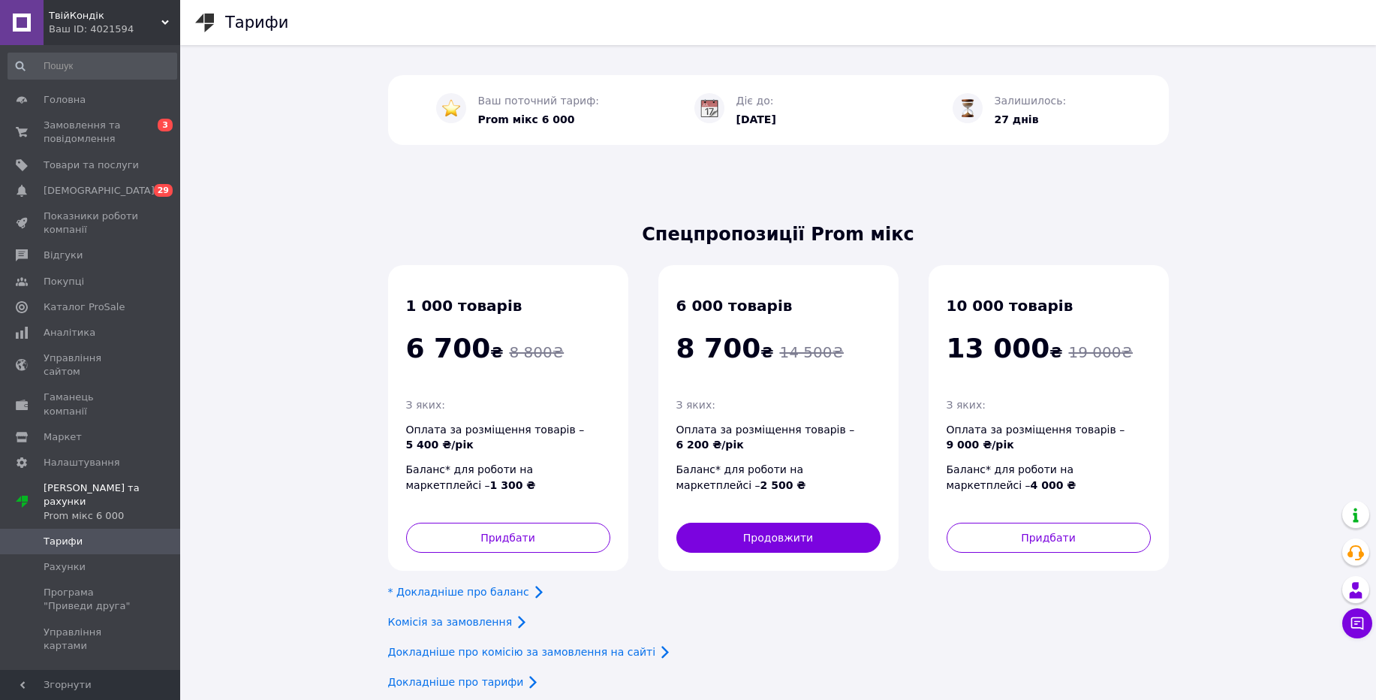
click at [86, 28] on div "Ваш ID: 4021594" at bounding box center [114, 30] width 131 height 14
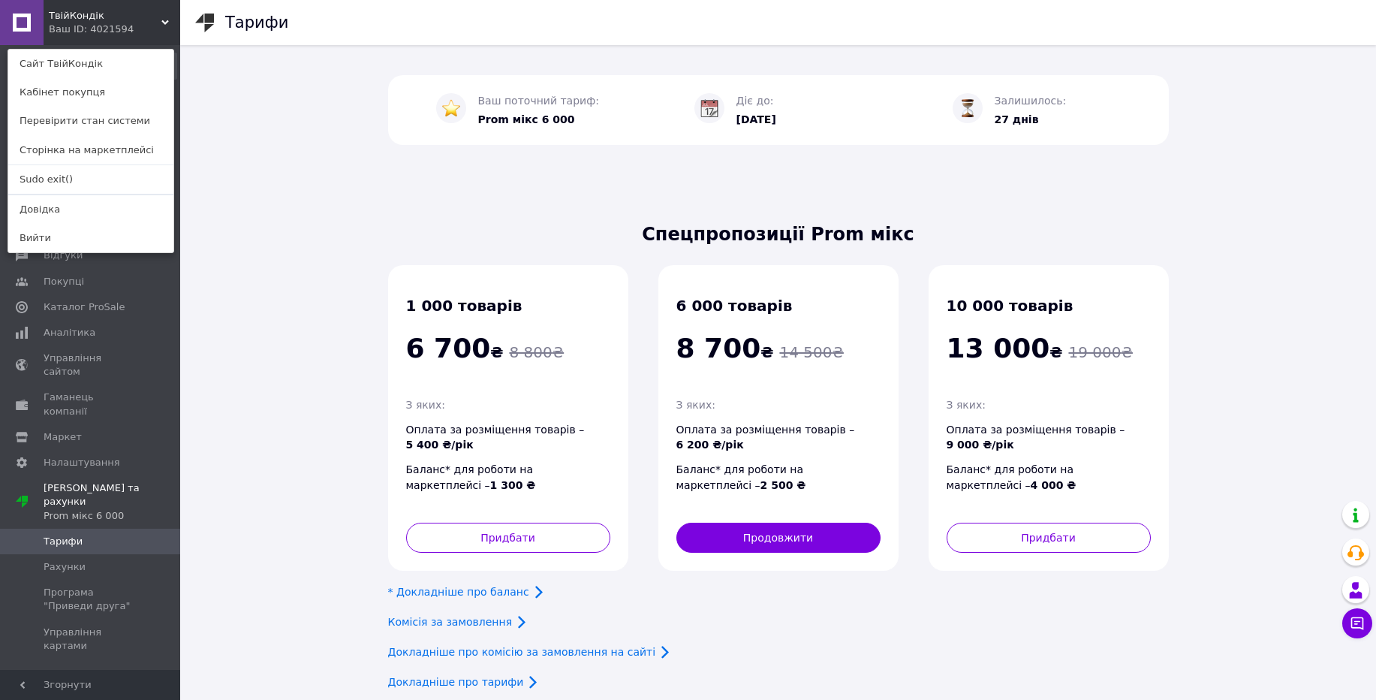
drag, startPoint x: 62, startPoint y: 188, endPoint x: 87, endPoint y: 179, distance: 26.1
click at [64, 189] on link "Sudo exit()" at bounding box center [90, 179] width 165 height 29
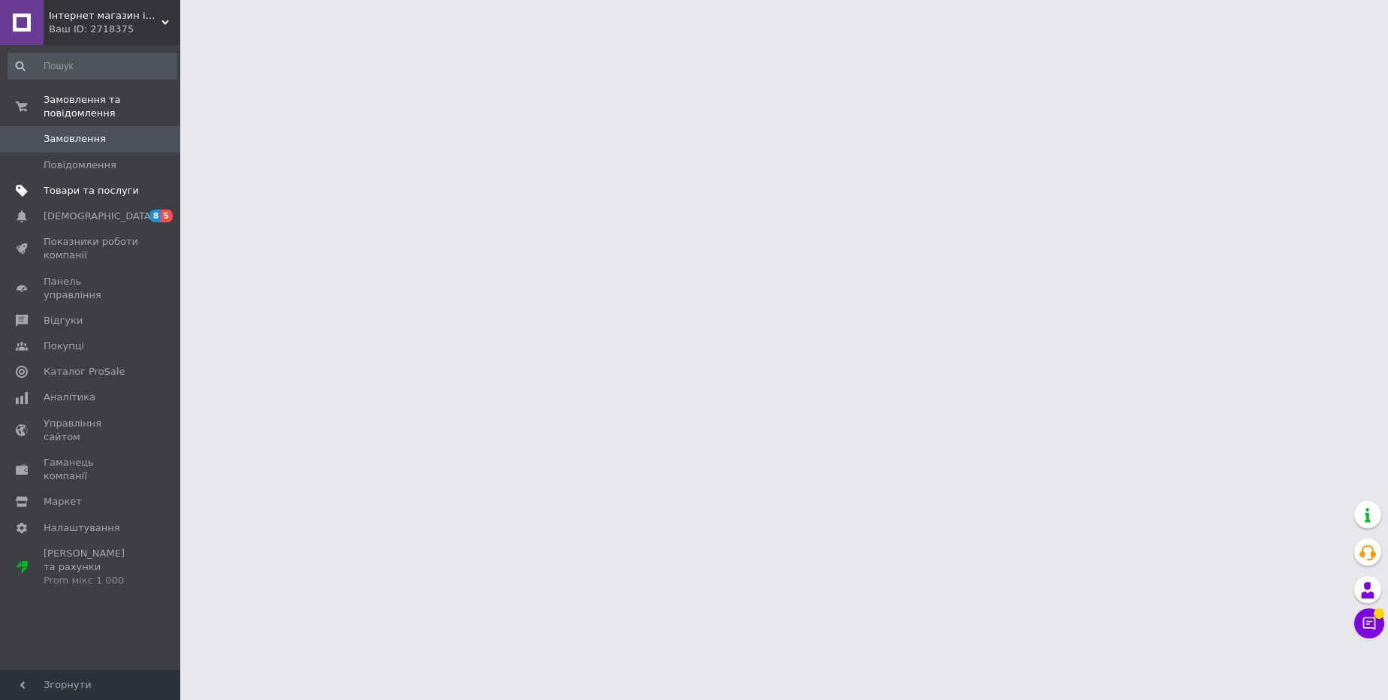
click at [78, 199] on link "Товари та послуги" at bounding box center [92, 191] width 185 height 26
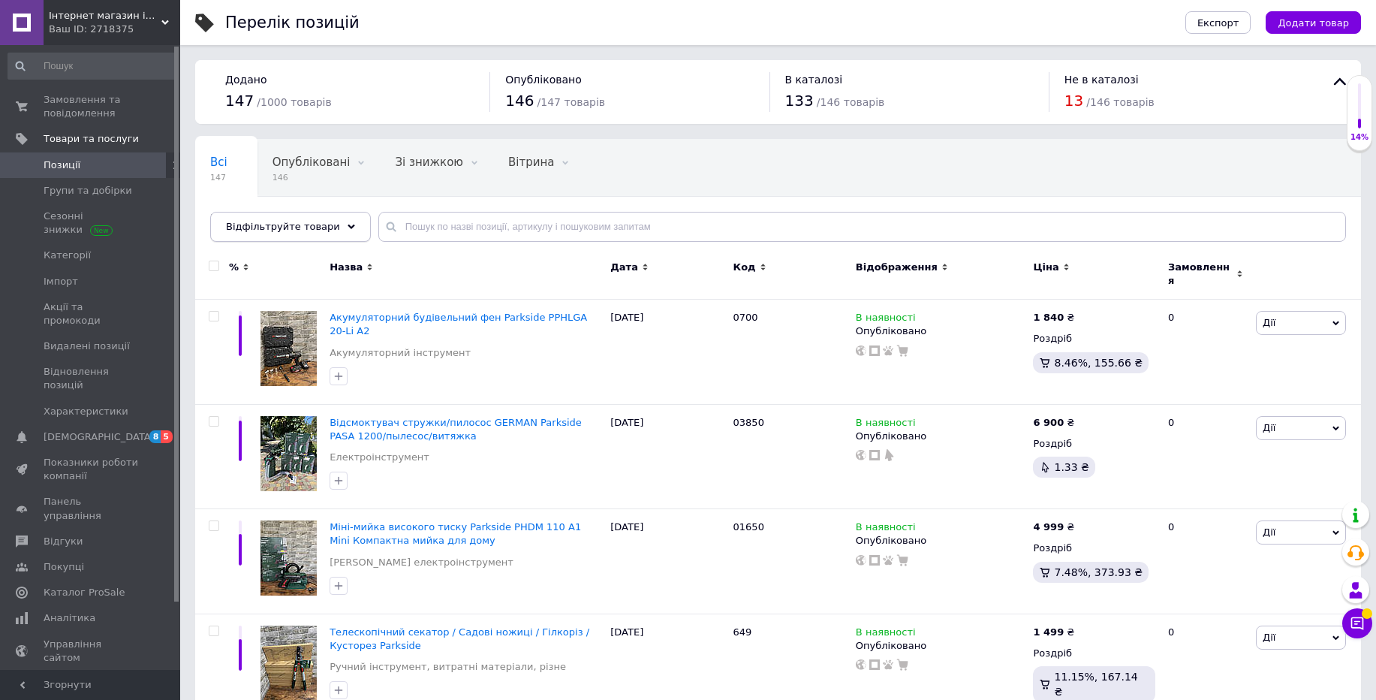
click at [324, 219] on div "Відфільтруйте товари" at bounding box center [290, 227] width 161 height 30
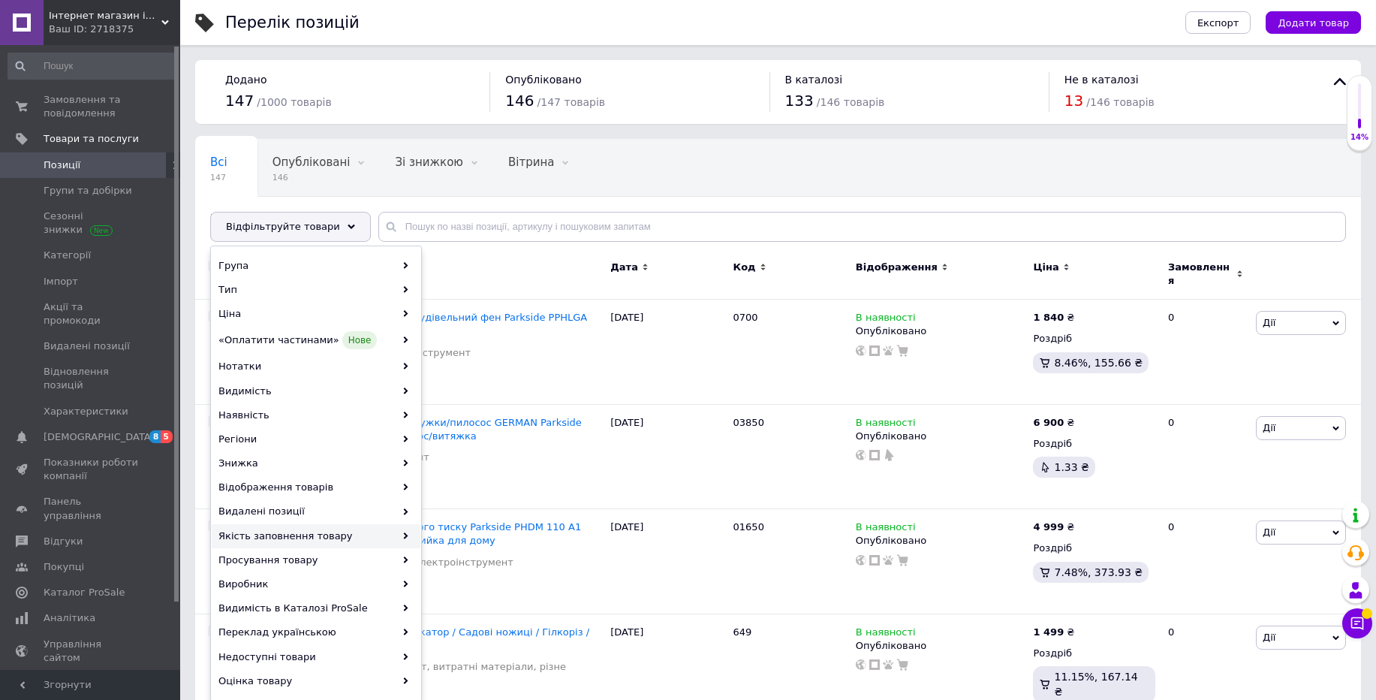
click at [282, 530] on div "Якість заповнення товару" at bounding box center [316, 536] width 209 height 24
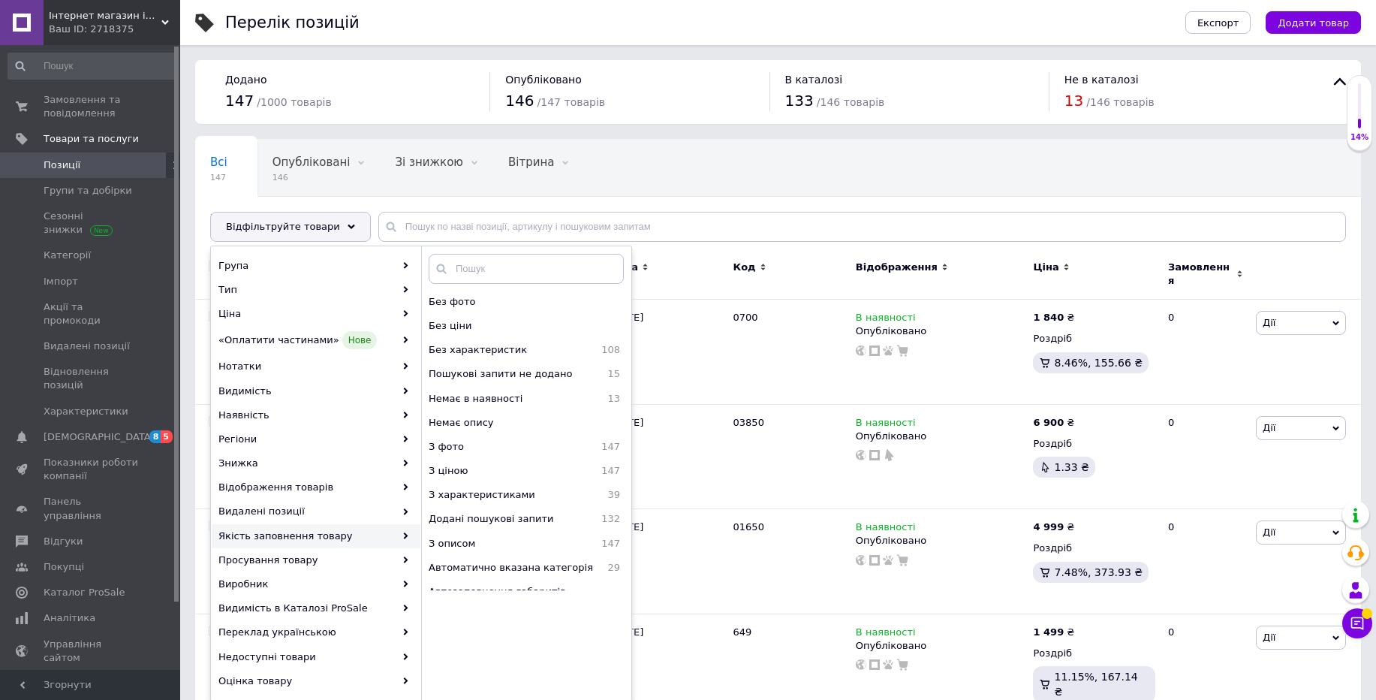
click at [311, 541] on div "Якість заповнення товару" at bounding box center [316, 536] width 209 height 24
click at [701, 261] on div "Дата" at bounding box center [667, 268] width 115 height 14
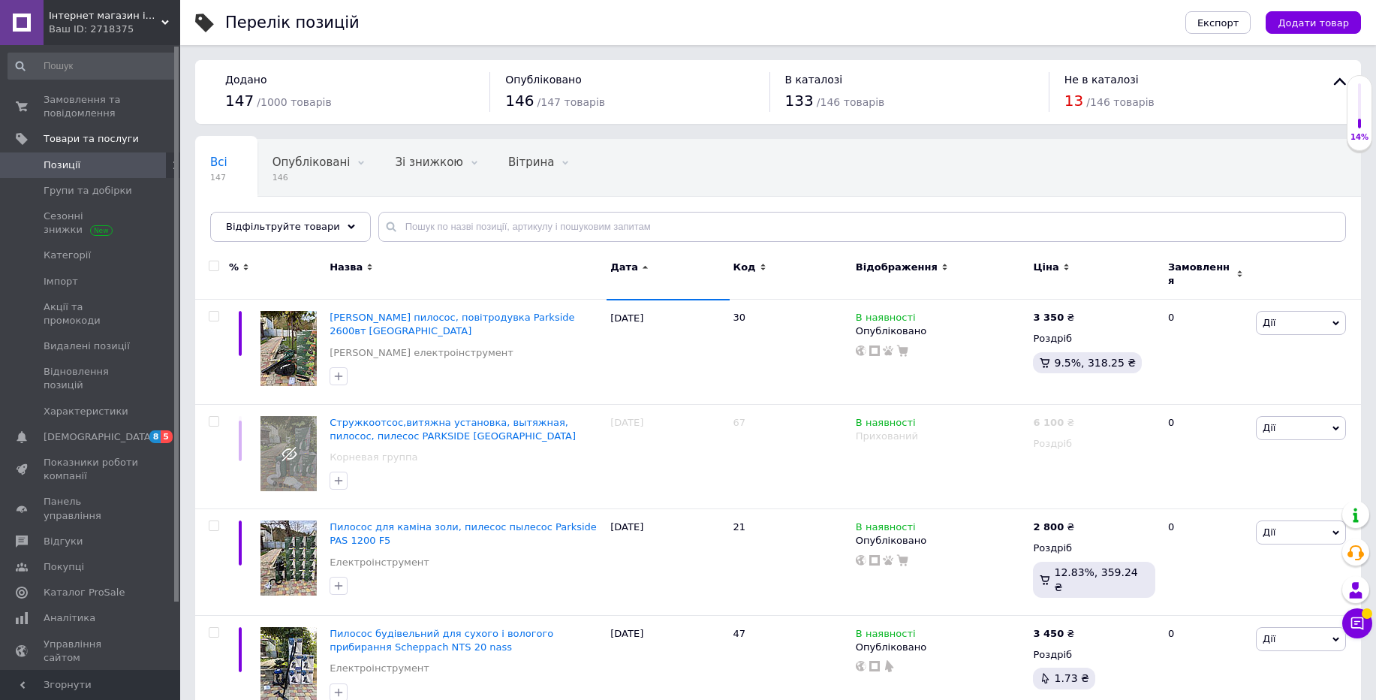
click at [642, 269] on icon at bounding box center [645, 267] width 7 height 7
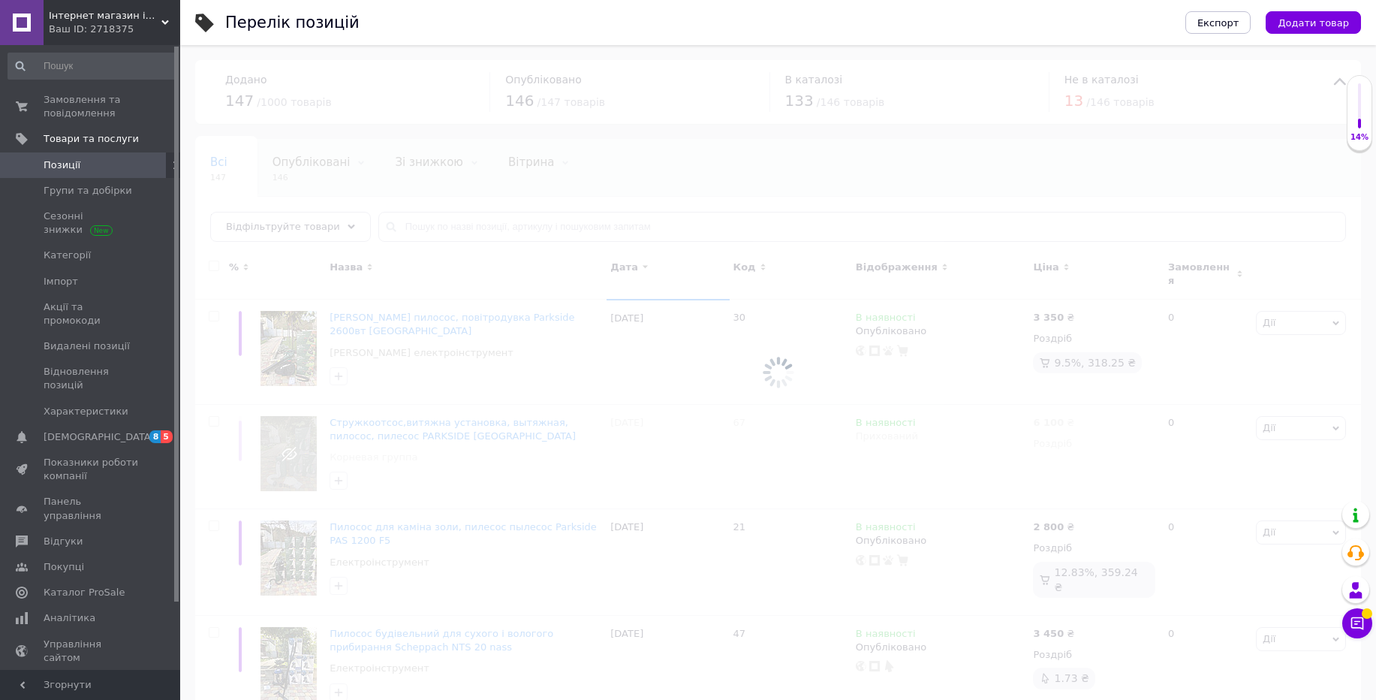
click at [62, 168] on span "Позиції" at bounding box center [62, 165] width 37 height 14
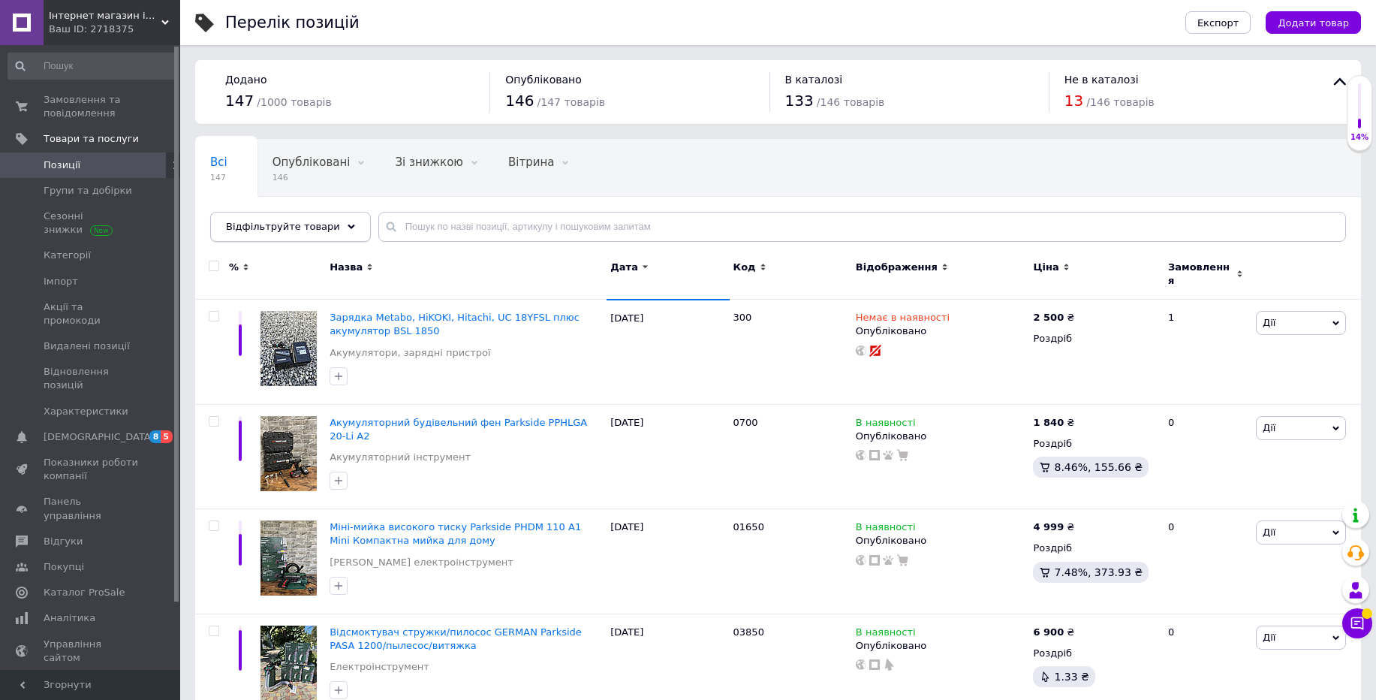
click at [344, 227] on div "Відфільтруйте товари" at bounding box center [290, 227] width 161 height 30
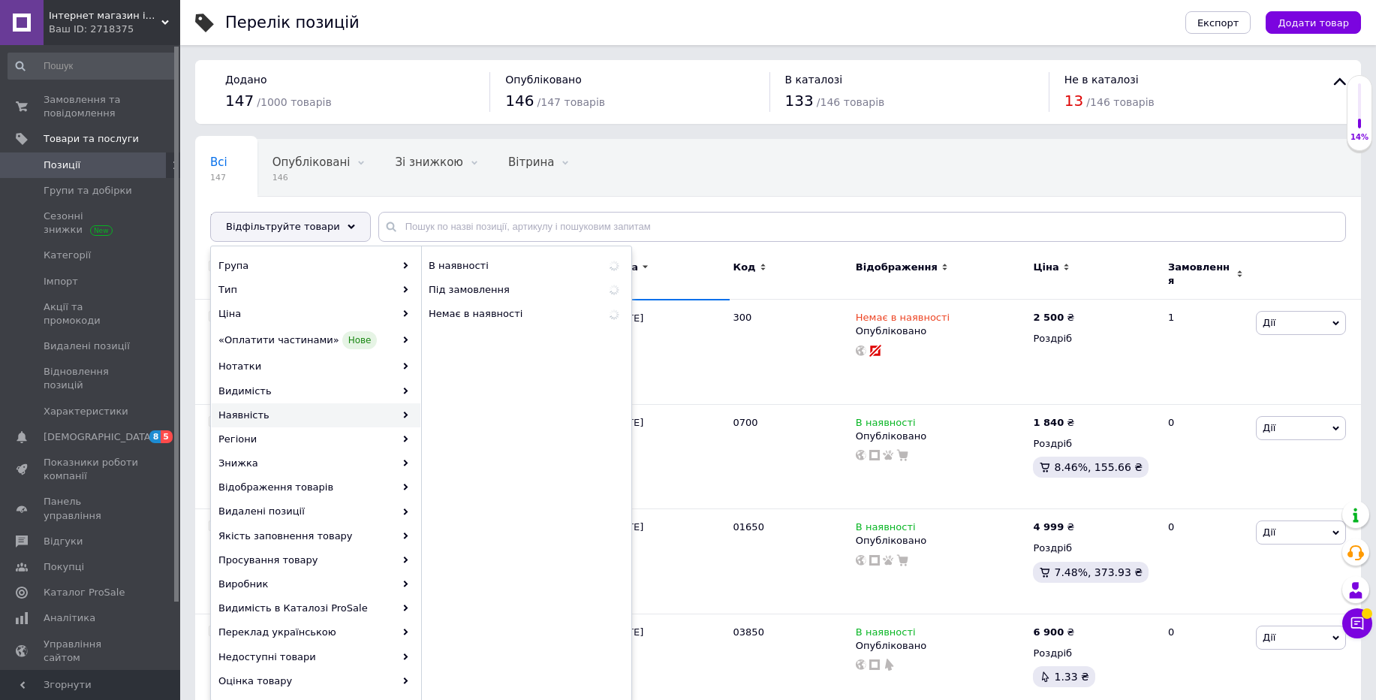
click at [259, 411] on div "Наявність" at bounding box center [316, 415] width 209 height 24
drag, startPoint x: 854, startPoint y: 161, endPoint x: 850, endPoint y: 171, distance: 10.8
click at [855, 161] on div "Всі 147 Опубліковані 146 Видалити Редагувати Зі знижкою 0 Видалити Редагувати В…" at bounding box center [778, 198] width 1166 height 124
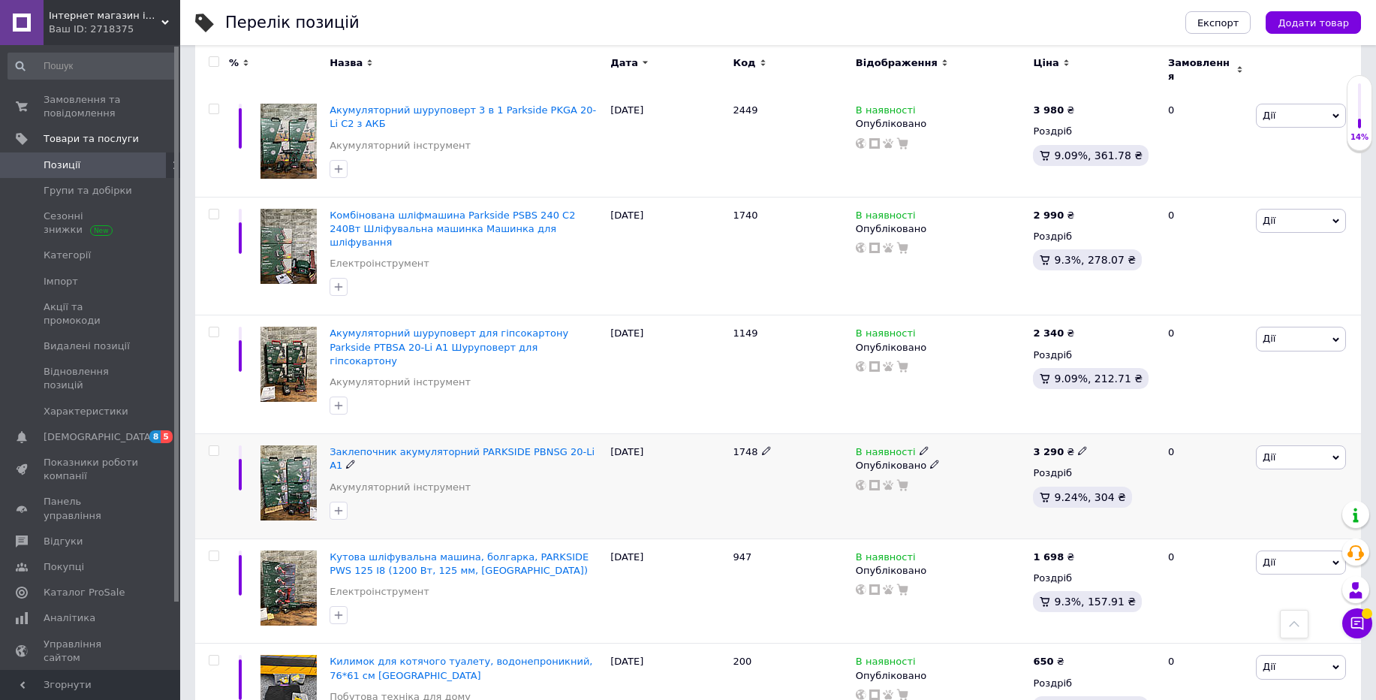
scroll to position [811, 0]
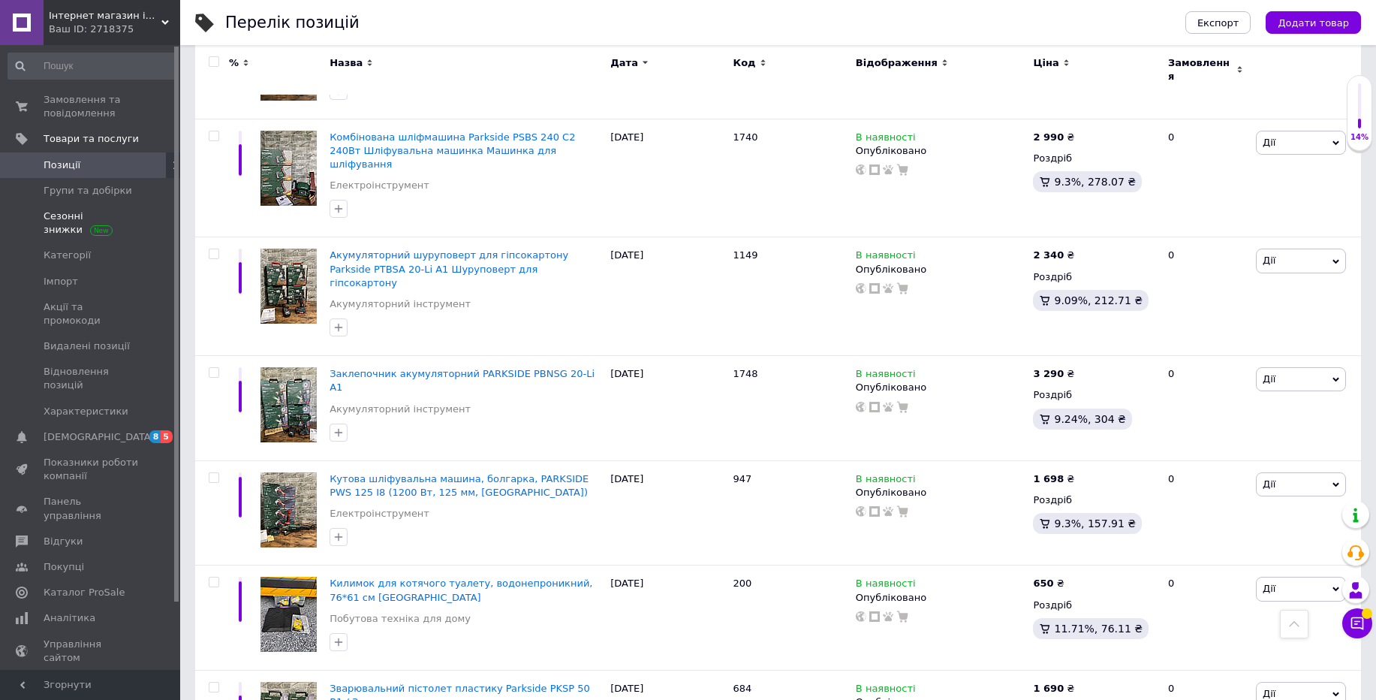
click at [60, 226] on span "Сезонні знижки" at bounding box center [91, 222] width 95 height 27
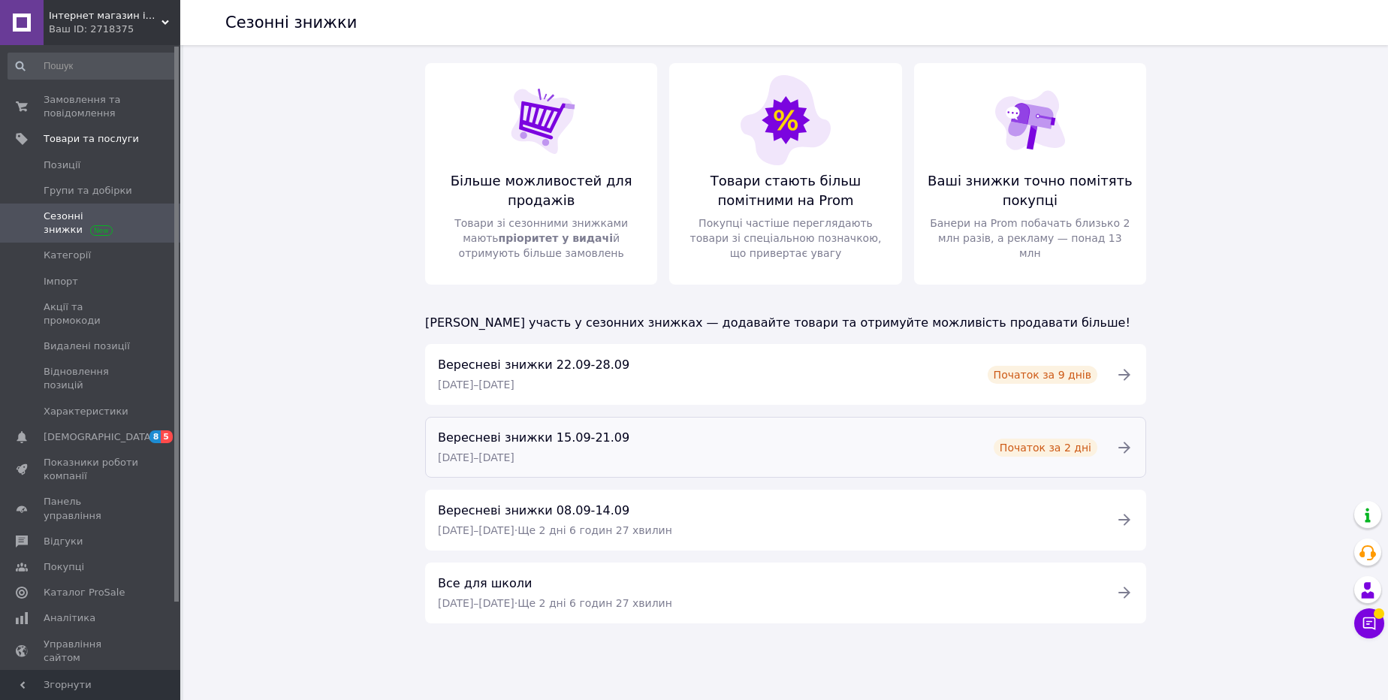
click at [643, 438] on div "Вересневі знижки [DATE]-[DATE] [DATE] – [DATE] Початок за 2 дні" at bounding box center [767, 447] width 677 height 38
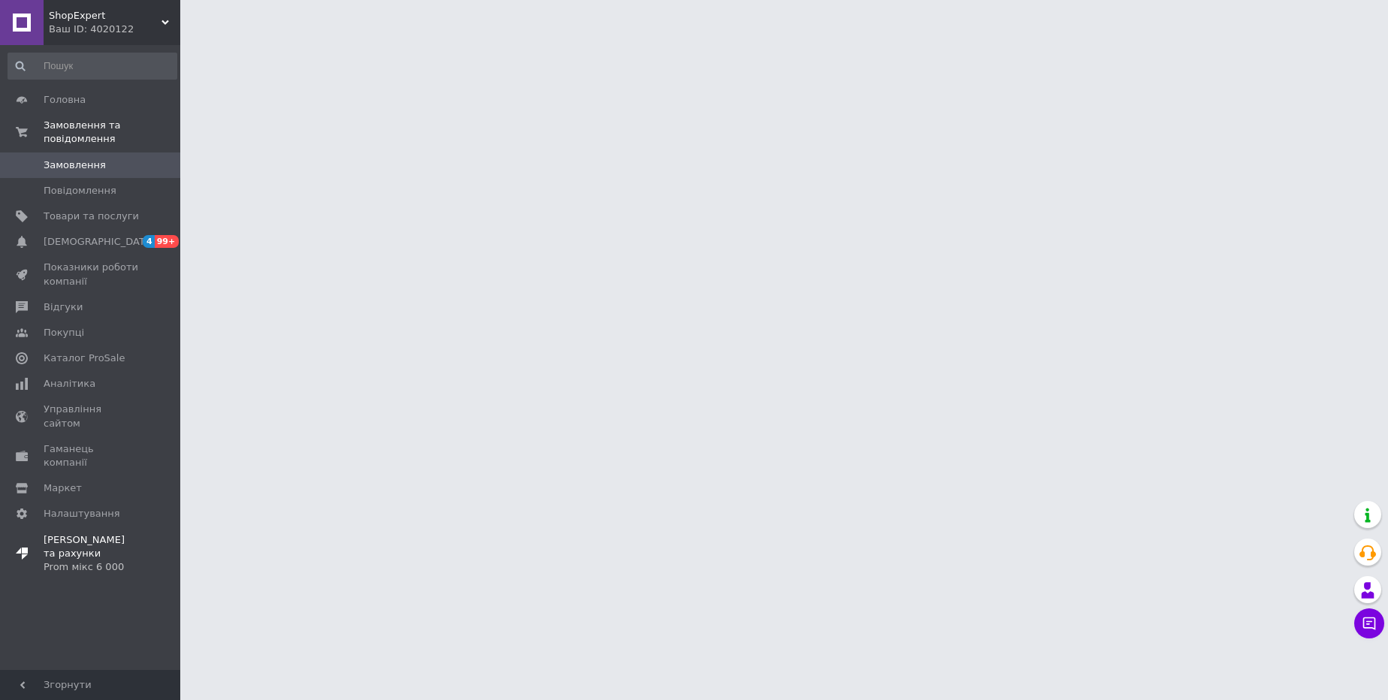
click at [71, 533] on span "[PERSON_NAME] та рахунки Prom мікс 6 000" at bounding box center [91, 553] width 95 height 41
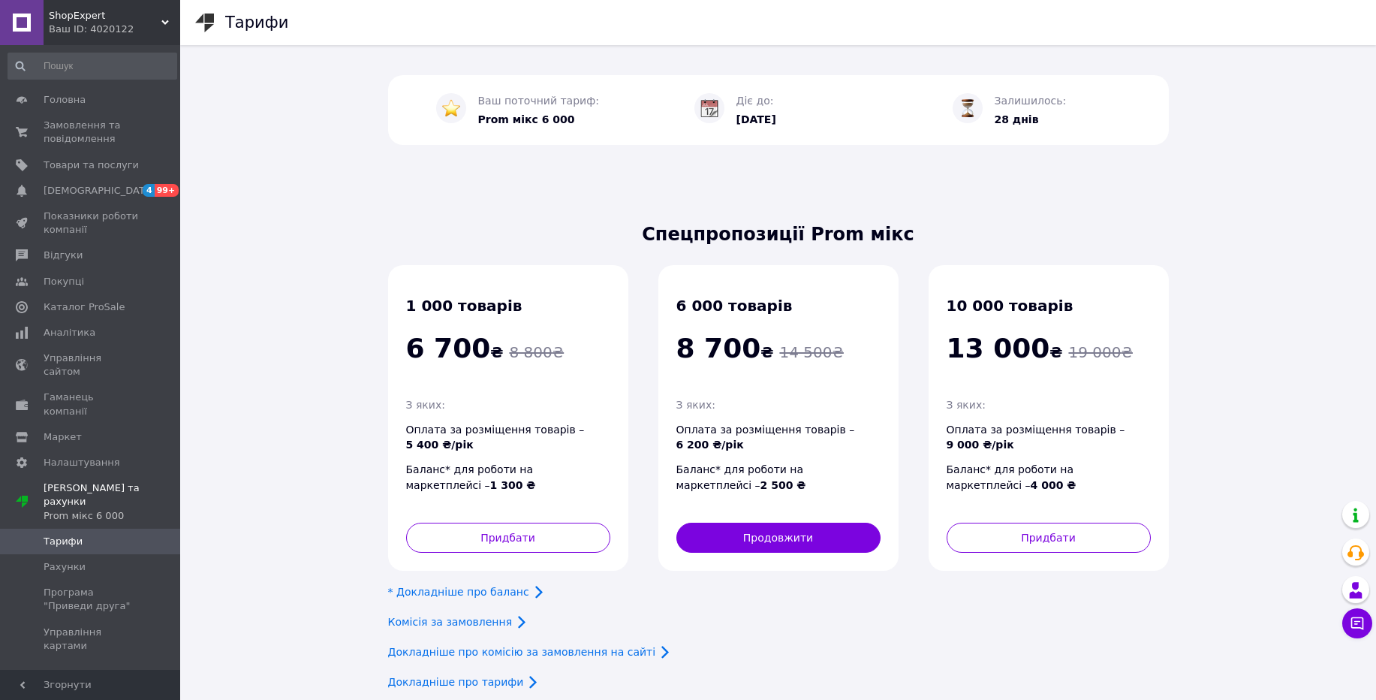
click at [119, 38] on div "ShopExpert Ваш ID: 4020122" at bounding box center [112, 22] width 137 height 45
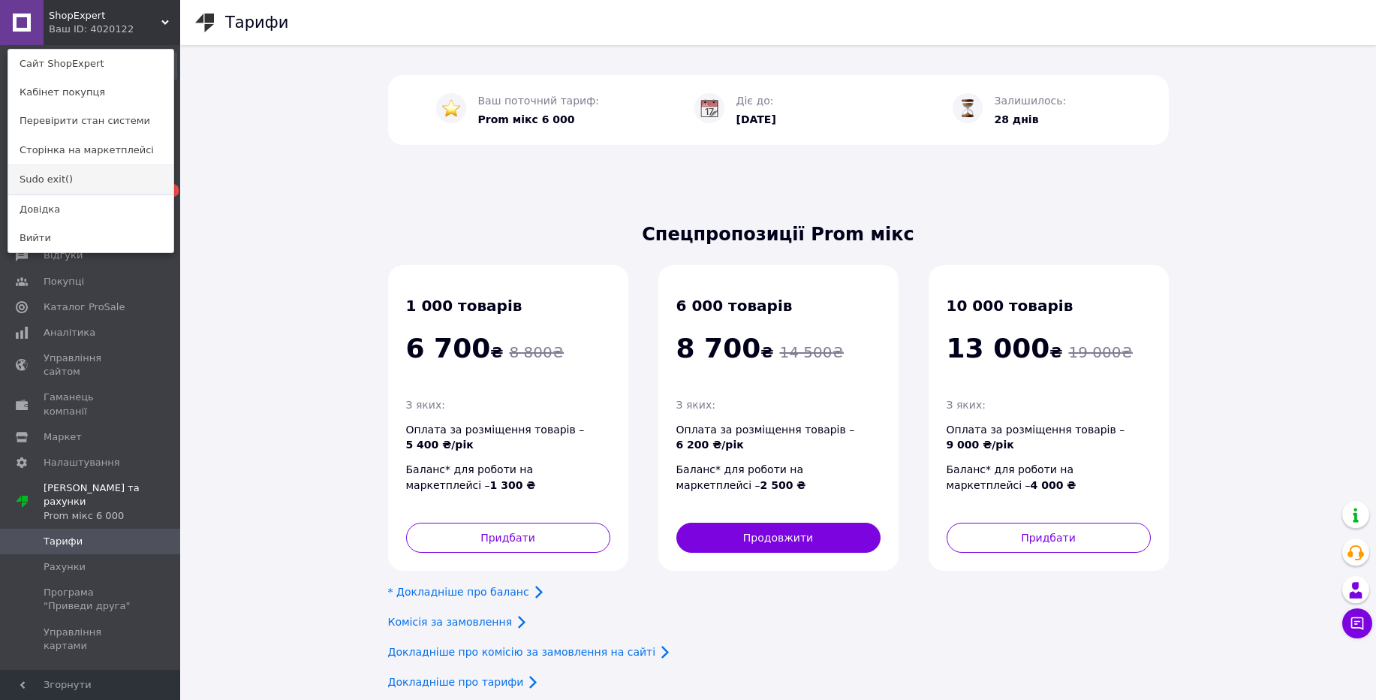
click at [43, 176] on link "Sudo exit()" at bounding box center [90, 179] width 165 height 29
